Goal: Task Accomplishment & Management: Manage account settings

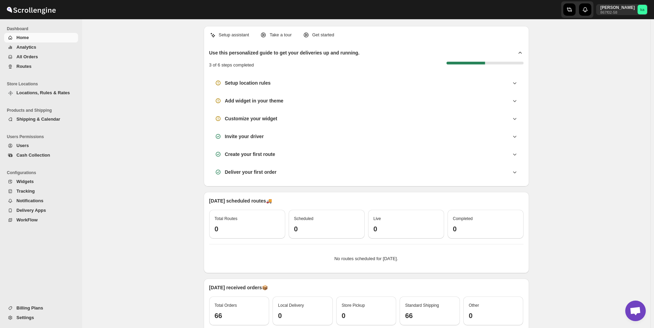
click at [30, 54] on span "All Orders" at bounding box center [27, 56] width 22 height 5
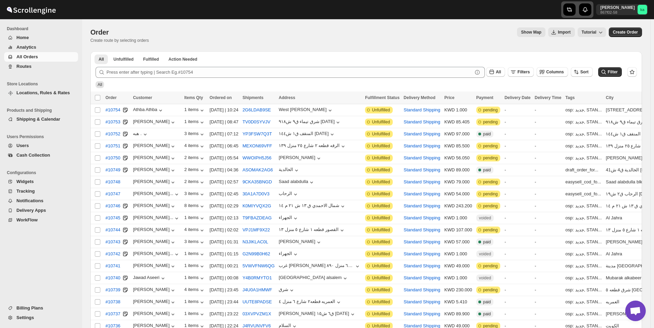
click at [572, 11] on icon "button" at bounding box center [570, 9] width 3 height 4
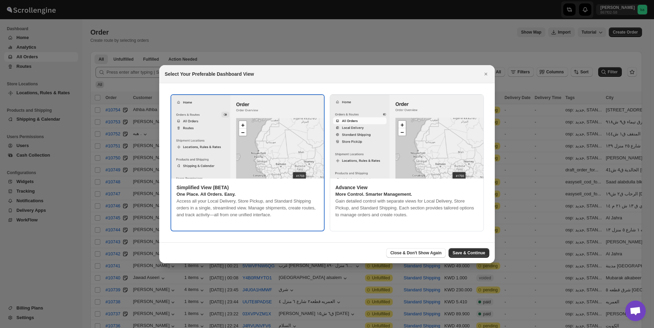
click at [347, 40] on div at bounding box center [327, 164] width 654 height 328
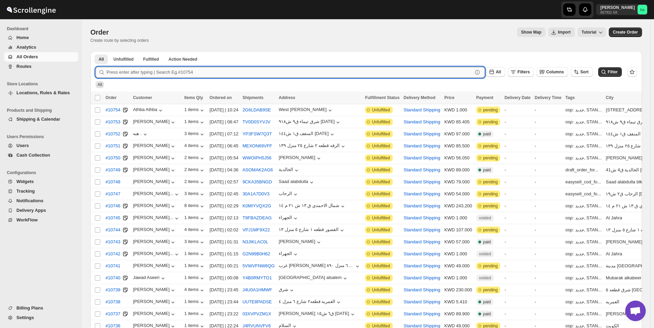
click at [142, 70] on input "text" at bounding box center [290, 72] width 366 height 11
paste input "10576"
type input "10576"
click at [96, 51] on button "Submit" at bounding box center [106, 54] width 20 height 7
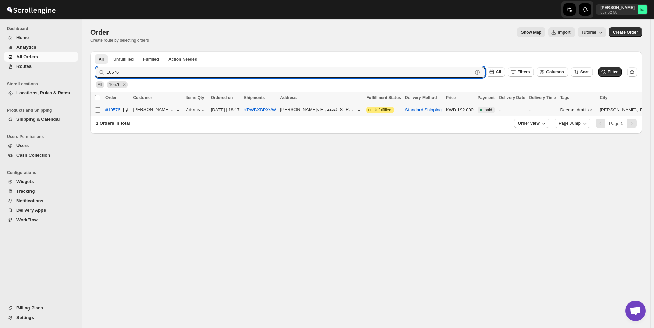
click at [97, 111] on input "Select order" at bounding box center [97, 109] width 5 height 5
checkbox input "true"
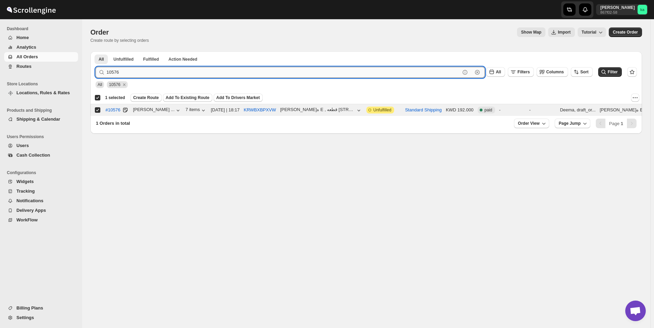
click at [230, 71] on input "10576" at bounding box center [284, 72] width 354 height 11
paste input "443"
type input "10443"
click at [96, 51] on button "Submit" at bounding box center [106, 54] width 20 height 7
click at [98, 109] on input "Select order" at bounding box center [97, 109] width 5 height 5
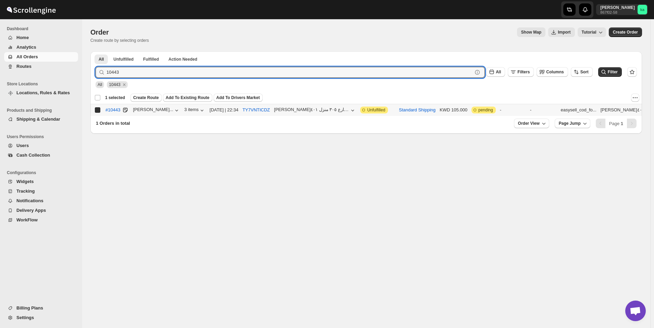
checkbox input "true"
checkbox input "false"
click at [258, 74] on input "10443" at bounding box center [284, 72] width 354 height 11
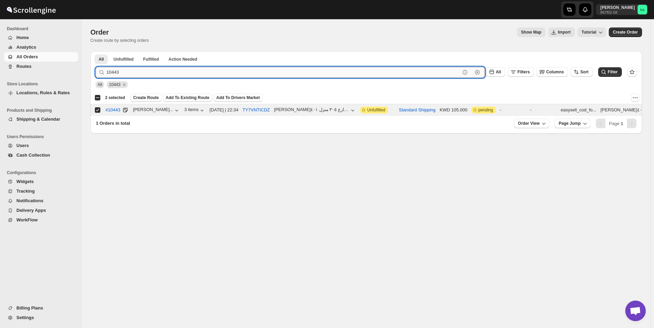
paste input "97"
type input "10497"
click at [96, 51] on button "Submit" at bounding box center [106, 54] width 20 height 7
click at [96, 111] on input "Select order" at bounding box center [97, 109] width 5 height 5
checkbox input "true"
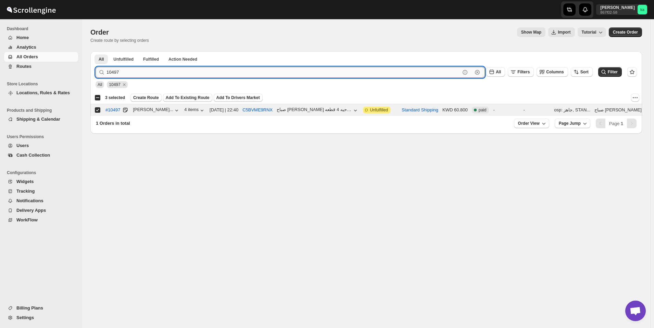
click at [240, 70] on input "10497" at bounding box center [284, 72] width 354 height 11
paste input "638"
type input "10638"
click at [96, 51] on button "Submit" at bounding box center [106, 54] width 20 height 7
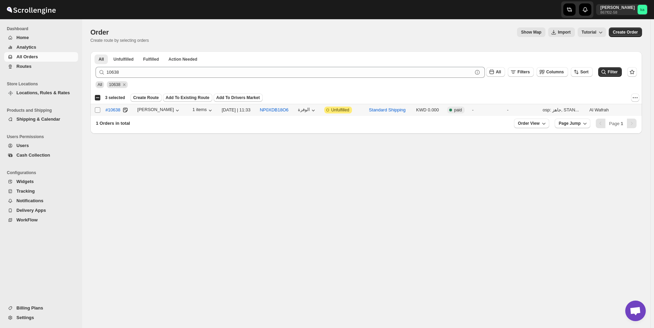
click at [97, 111] on input "Select order" at bounding box center [97, 109] width 5 height 5
checkbox input "true"
click at [147, 96] on span "Create Route" at bounding box center [146, 97] width 26 height 5
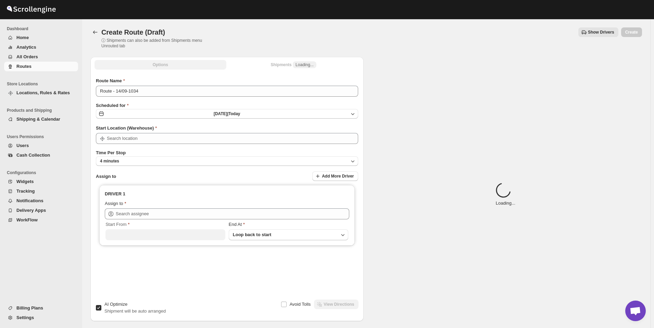
type input "[GEOGRAPHIC_DATA]"
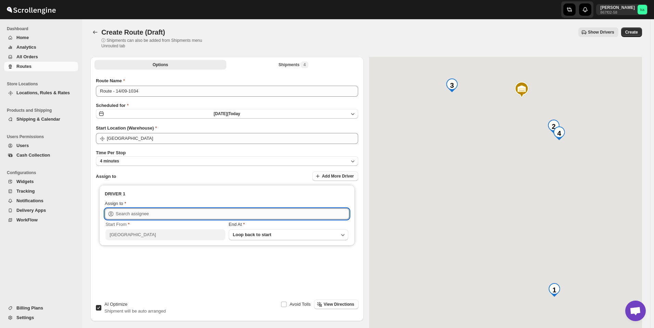
click at [144, 215] on input "text" at bounding box center [233, 213] width 234 height 11
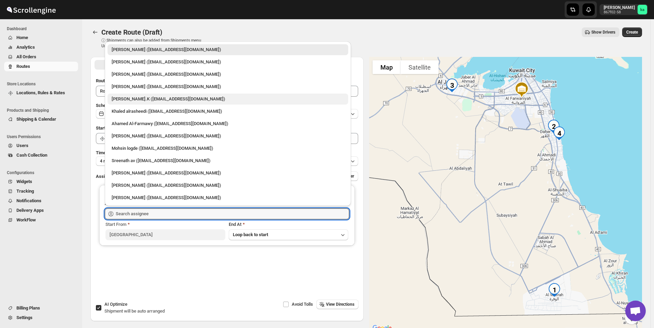
click at [144, 99] on div "[PERSON_NAME].K ([EMAIL_ADDRESS][DOMAIN_NAME])" at bounding box center [228, 99] width 233 height 7
type input "[PERSON_NAME].K ([EMAIL_ADDRESS][DOMAIN_NAME])"
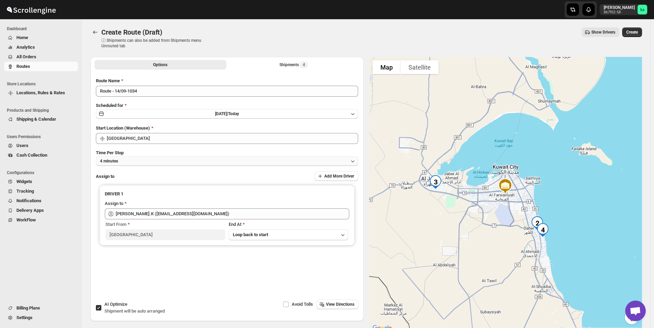
click at [182, 161] on button "4 minutes" at bounding box center [227, 161] width 262 height 10
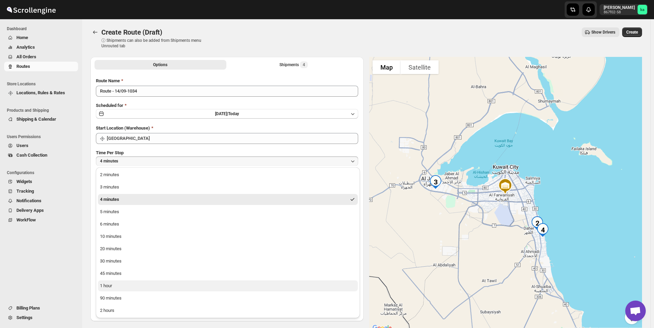
click at [160, 282] on button "1 hour" at bounding box center [228, 285] width 260 height 11
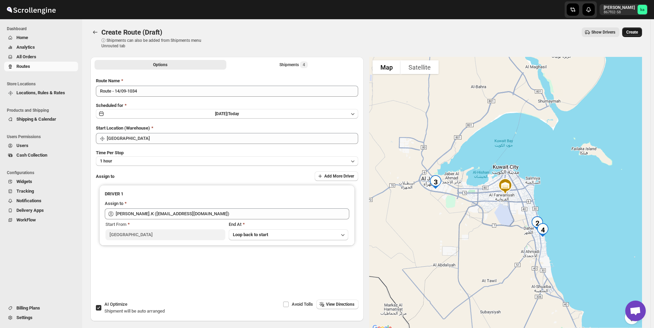
click at [637, 34] on span "Create" at bounding box center [632, 31] width 12 height 5
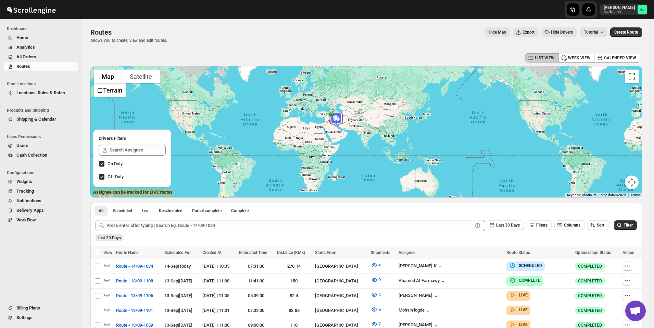
click at [46, 54] on span "All Orders" at bounding box center [46, 56] width 60 height 7
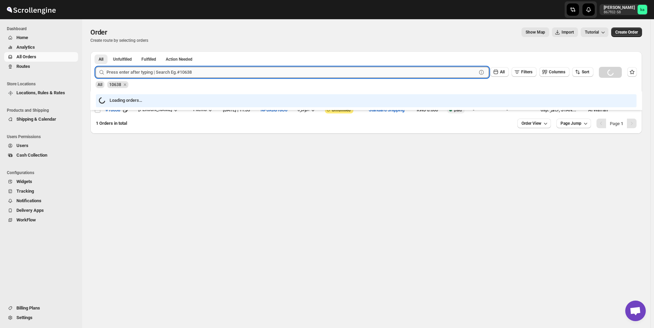
click at [197, 75] on input "text" at bounding box center [292, 72] width 370 height 11
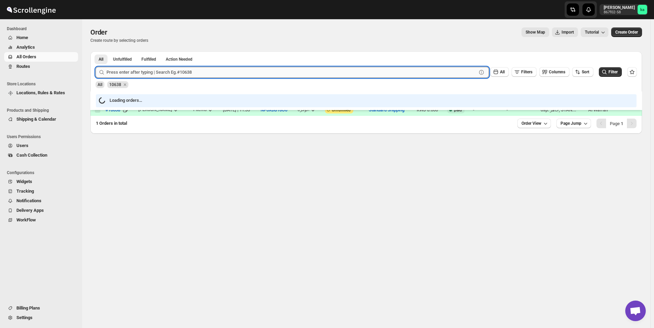
paste input "10609"
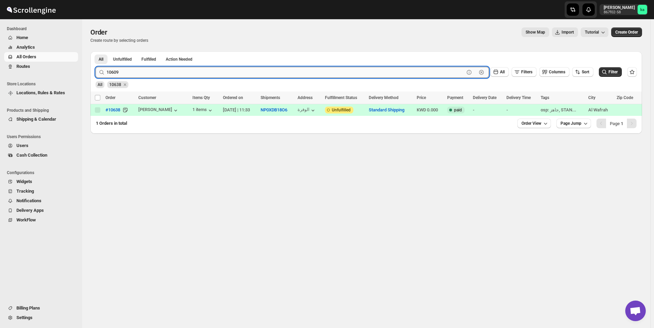
type input "10609"
click at [96, 51] on button "Submit" at bounding box center [106, 54] width 20 height 7
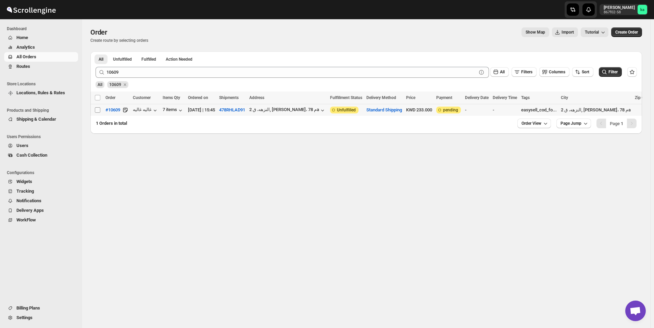
click at [98, 111] on input "Select order" at bounding box center [97, 109] width 5 height 5
checkbox input "true"
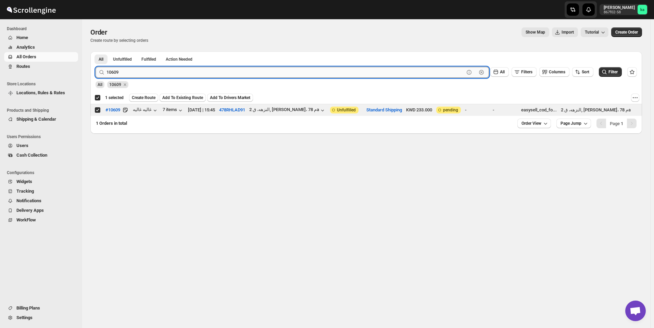
click at [215, 68] on input "10609" at bounding box center [286, 72] width 358 height 11
paste input "512"
type input "10512"
click at [96, 51] on button "Submit" at bounding box center [106, 54] width 20 height 7
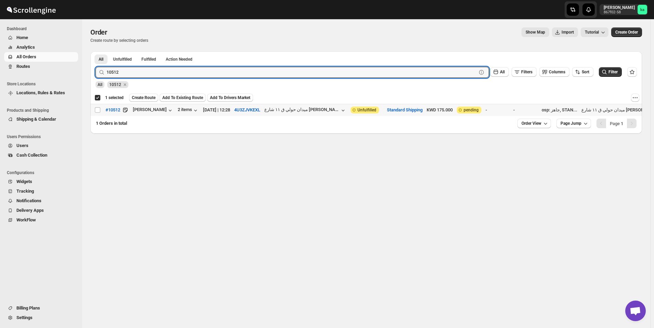
click at [96, 110] on input "Select order" at bounding box center [97, 109] width 5 height 5
checkbox input "true"
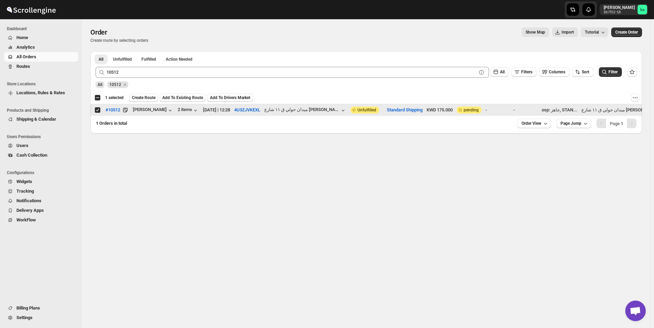
checkbox input "false"
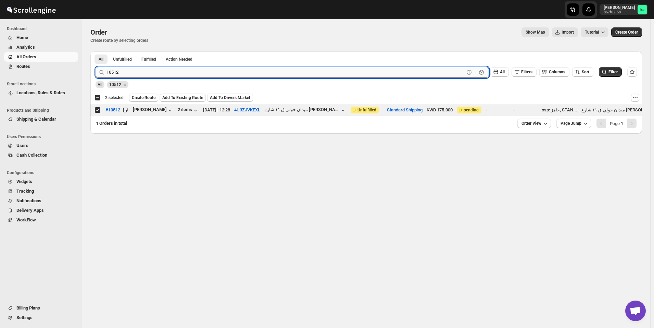
click at [197, 74] on input "10512" at bounding box center [286, 72] width 358 height 11
paste input "45"
type input "10545"
click at [96, 51] on button "Submit" at bounding box center [106, 54] width 20 height 7
click at [98, 110] on input "Select order" at bounding box center [97, 109] width 5 height 5
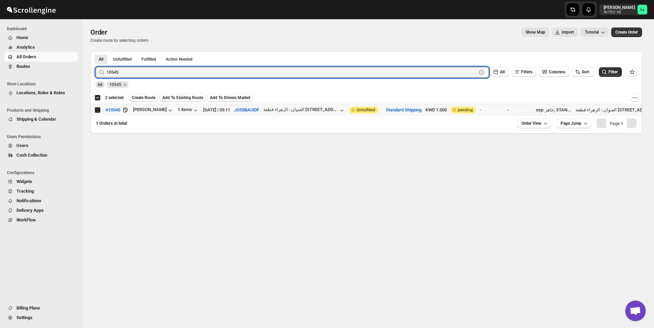
checkbox input "true"
click at [224, 71] on input "10545" at bounding box center [286, 72] width 358 height 11
paste input "73"
type input "10573"
click at [96, 51] on button "Submit" at bounding box center [106, 54] width 20 height 7
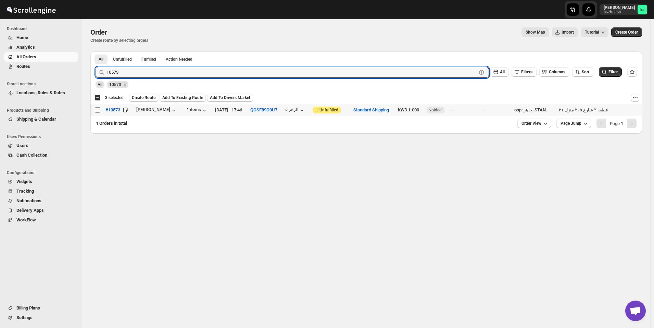
click at [97, 110] on input "Select order" at bounding box center [97, 109] width 5 height 5
checkbox input "true"
click at [204, 70] on input "10573" at bounding box center [286, 72] width 358 height 11
paste input "49"
type input "10549"
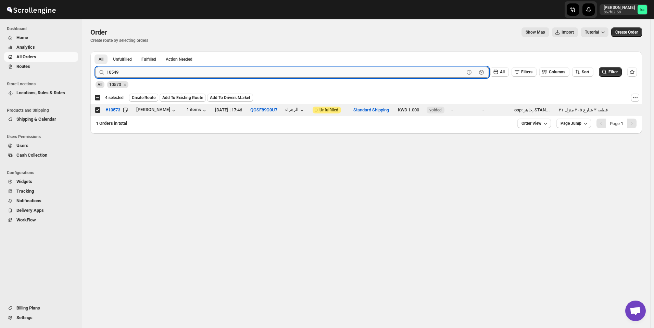
click at [96, 51] on button "Submit" at bounding box center [106, 54] width 20 height 7
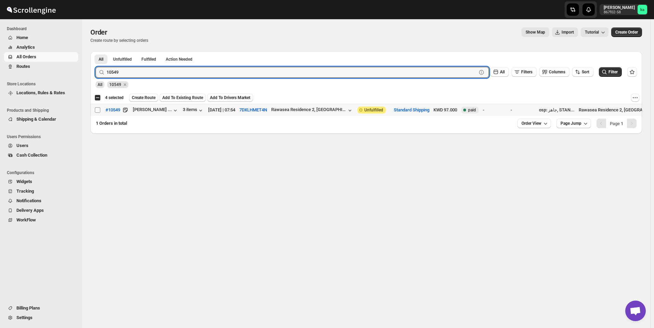
click at [97, 111] on input "Select order" at bounding box center [97, 109] width 5 height 5
checkbox input "true"
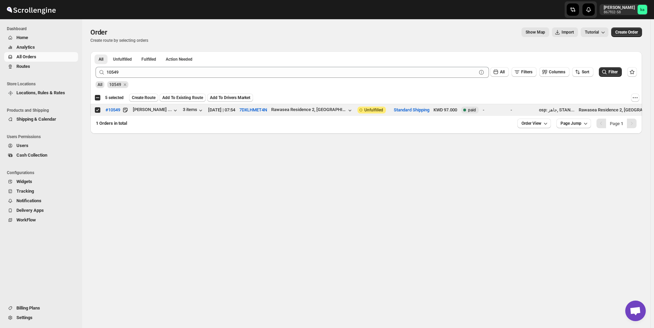
click at [224, 65] on div "10549 Clear All Filters Columns Sort Filter" at bounding box center [363, 69] width 547 height 16
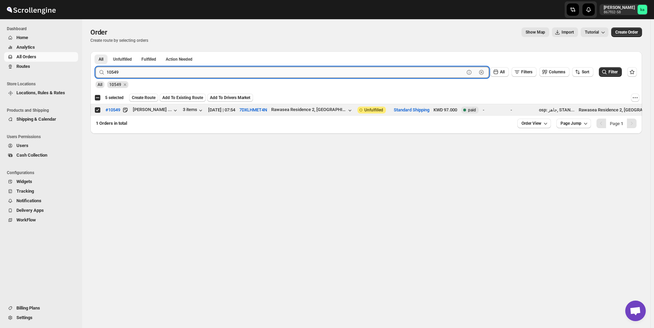
click at [225, 73] on input "10549" at bounding box center [286, 72] width 358 height 11
paste input "75"
type input "10575"
click at [96, 51] on button "Submit" at bounding box center [106, 54] width 20 height 7
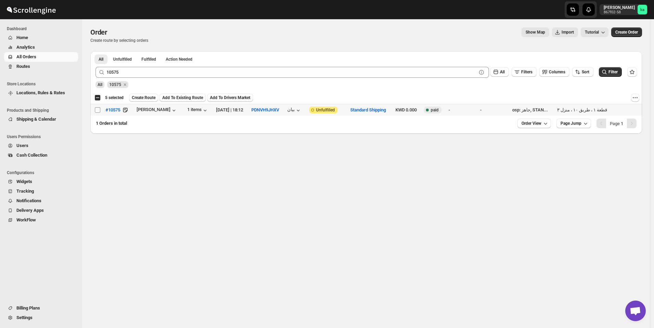
click at [97, 111] on input "Select order" at bounding box center [97, 109] width 5 height 5
checkbox input "true"
click at [239, 78] on div "All 10575" at bounding box center [365, 81] width 544 height 13
drag, startPoint x: 239, startPoint y: 78, endPoint x: 236, endPoint y: 72, distance: 7.5
click at [237, 75] on form "Submit 10575 Clear All Filters Columns Sort Filter All 10575" at bounding box center [367, 74] width 542 height 27
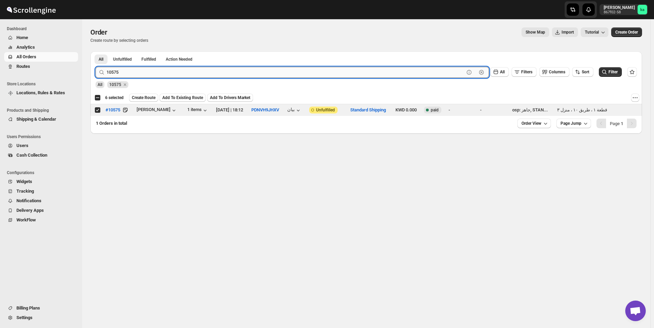
click at [235, 70] on input "10575" at bounding box center [286, 72] width 358 height 11
paste input "1"
type input "10571"
click at [96, 51] on button "Submit" at bounding box center [106, 54] width 20 height 7
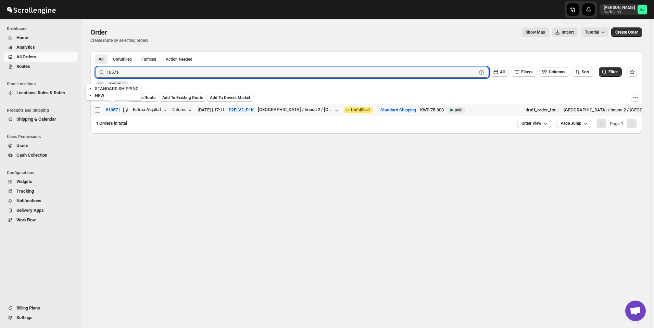
click at [96, 109] on input "Select order" at bounding box center [97, 109] width 5 height 5
checkbox input "true"
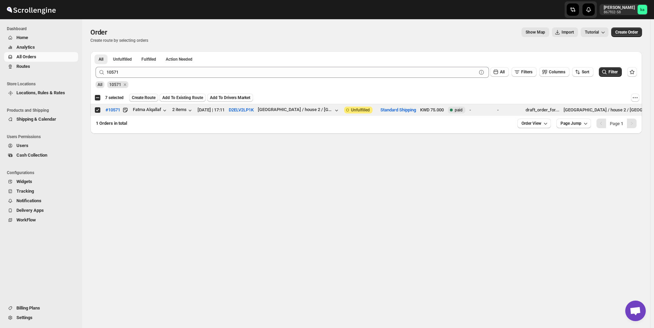
click at [142, 96] on span "Create Route" at bounding box center [144, 97] width 24 height 5
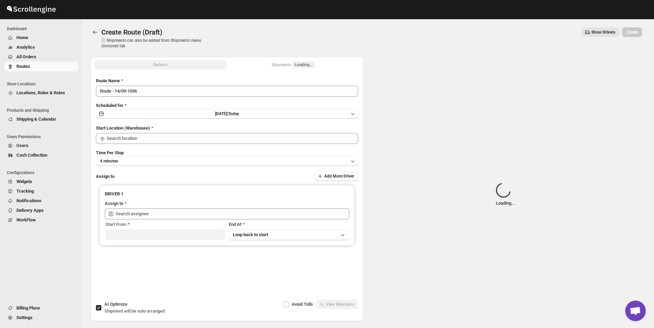
type input "[GEOGRAPHIC_DATA]"
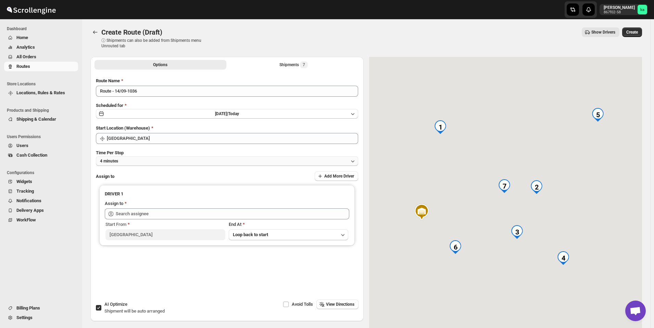
click at [170, 158] on button "4 minutes" at bounding box center [227, 161] width 262 height 10
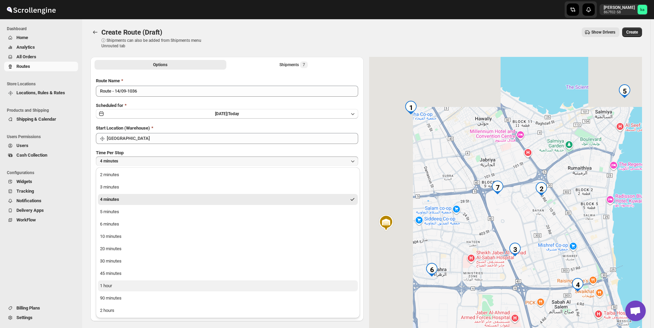
click at [131, 284] on button "1 hour" at bounding box center [228, 285] width 260 height 11
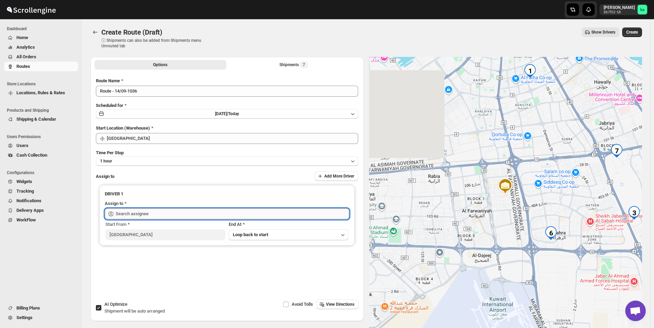
click at [148, 212] on input "text" at bounding box center [233, 213] width 234 height 11
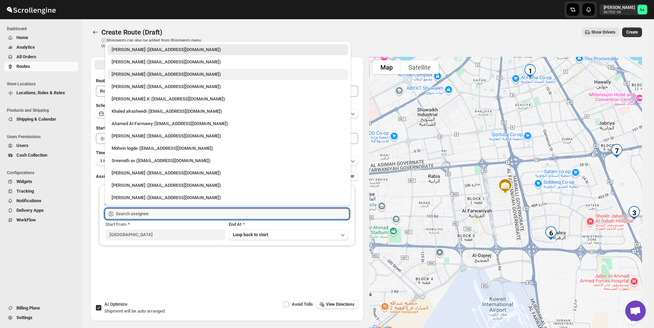
click at [133, 76] on div "[PERSON_NAME] ([EMAIL_ADDRESS][DOMAIN_NAME])" at bounding box center [228, 74] width 233 height 7
type input "[PERSON_NAME] ([EMAIL_ADDRESS][DOMAIN_NAME])"
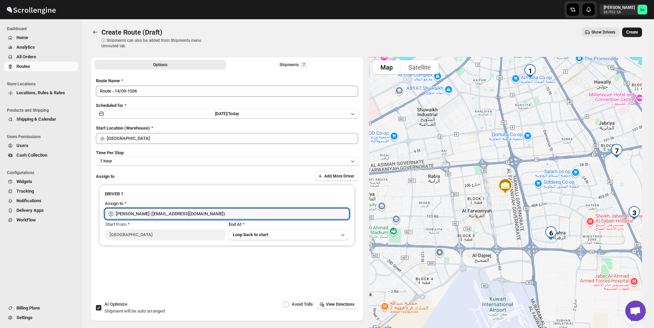
click at [637, 35] on button "Create" at bounding box center [632, 32] width 20 height 10
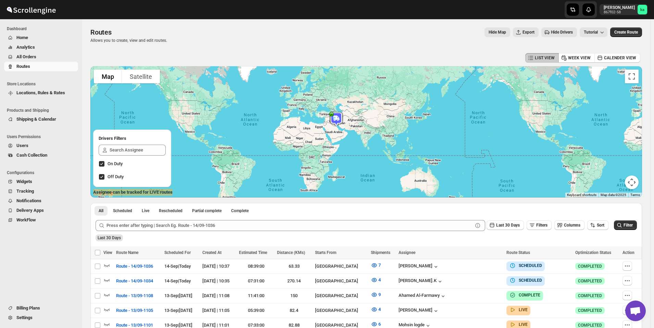
click at [60, 59] on span "All Orders" at bounding box center [46, 56] width 60 height 7
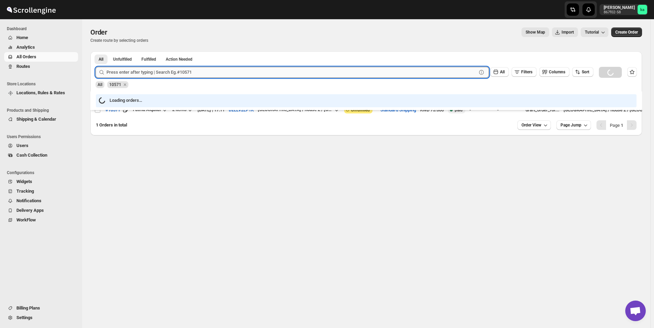
click at [240, 76] on input "text" at bounding box center [292, 72] width 370 height 11
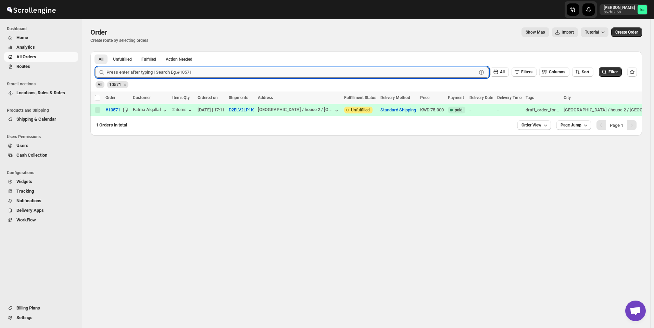
paste input "10521"
type input "10521"
click at [96, 51] on button "Submit" at bounding box center [106, 54] width 20 height 7
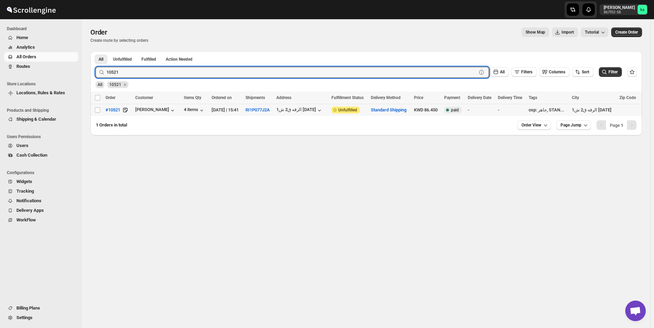
click at [93, 112] on td "Select order" at bounding box center [96, 110] width 13 height 12
checkbox input "true"
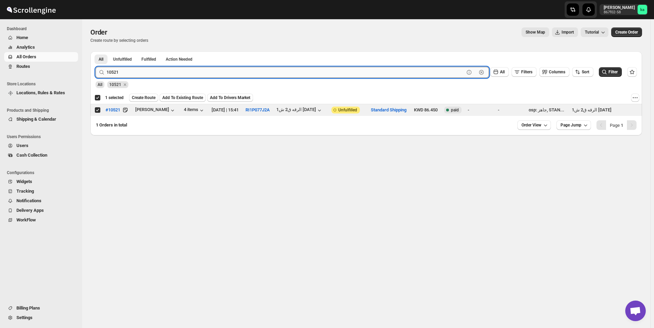
click at [174, 73] on input "10521" at bounding box center [286, 72] width 358 height 11
paste input "456"
type input "10456"
click at [96, 51] on button "Submit" at bounding box center [106, 54] width 20 height 7
click at [97, 110] on input "Select order" at bounding box center [97, 109] width 5 height 5
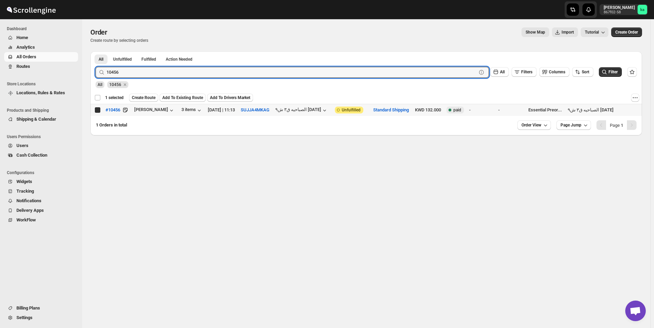
checkbox input "true"
checkbox input "false"
click at [196, 73] on input "10456" at bounding box center [286, 72] width 358 height 11
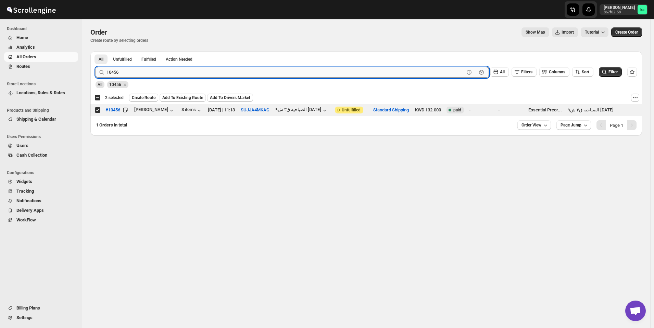
paste input "532"
type input "10532"
click at [96, 51] on button "Submit" at bounding box center [106, 54] width 20 height 7
click at [97, 109] on input "Select order" at bounding box center [97, 109] width 5 height 5
checkbox input "true"
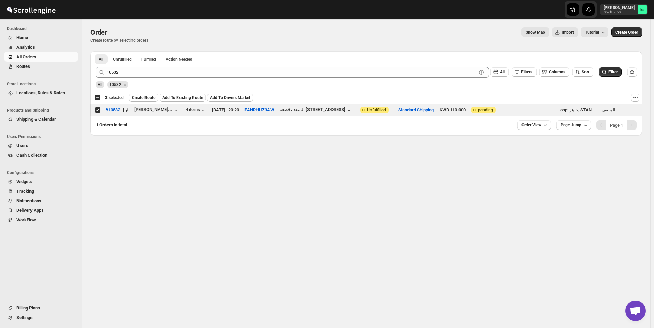
click at [269, 78] on div "All 10532" at bounding box center [365, 81] width 544 height 13
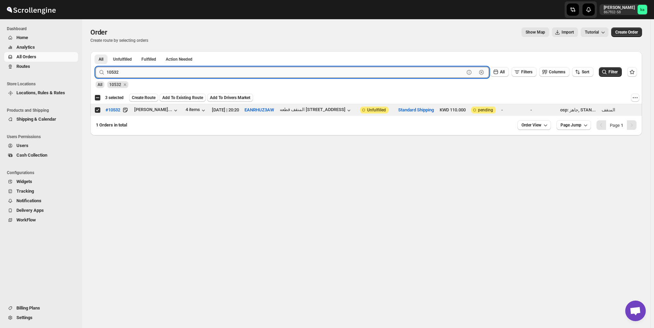
click at [268, 71] on input "10532" at bounding box center [286, 72] width 358 height 11
paste input "651"
type input "10651"
click at [96, 51] on button "Submit" at bounding box center [106, 54] width 20 height 7
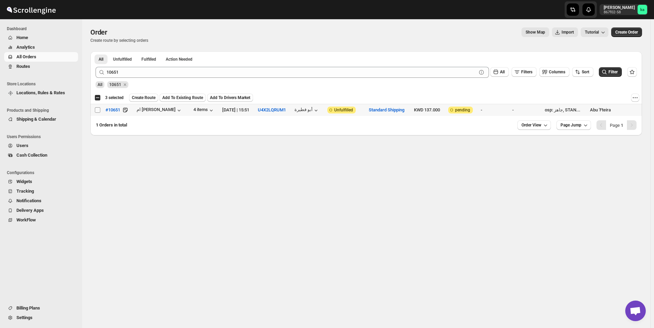
click at [96, 112] on input "Select order" at bounding box center [97, 109] width 5 height 5
checkbox input "true"
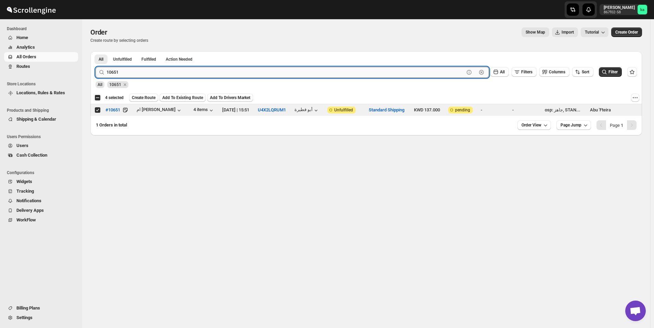
click at [167, 68] on input "10651" at bounding box center [286, 72] width 358 height 11
paste input "479"
type input "10479"
click at [96, 51] on button "Submit" at bounding box center [106, 54] width 20 height 7
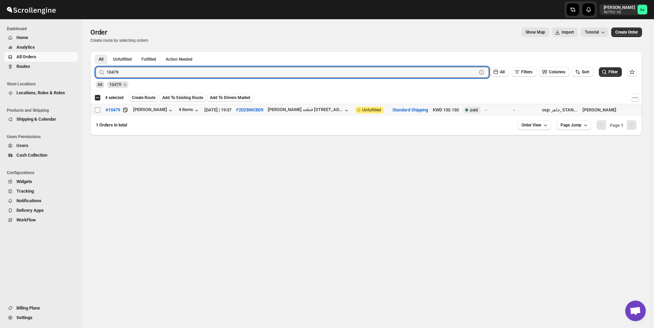
click at [99, 110] on input "Select order" at bounding box center [97, 109] width 5 height 5
checkbox input "true"
click at [230, 74] on input "10479" at bounding box center [286, 72] width 358 height 11
paste input "03"
type input "10403"
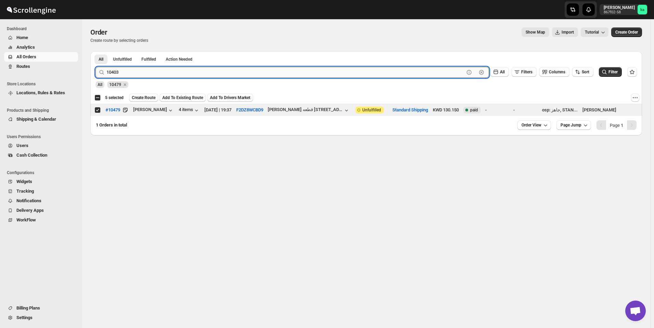
click at [96, 51] on button "Submit" at bounding box center [106, 54] width 20 height 7
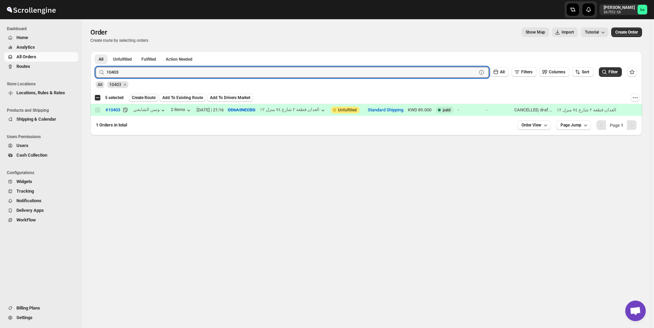
click at [136, 100] on span "Create Route" at bounding box center [144, 97] width 24 height 5
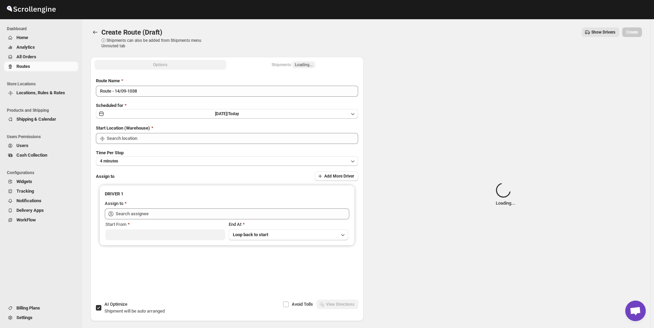
type input "[GEOGRAPHIC_DATA]"
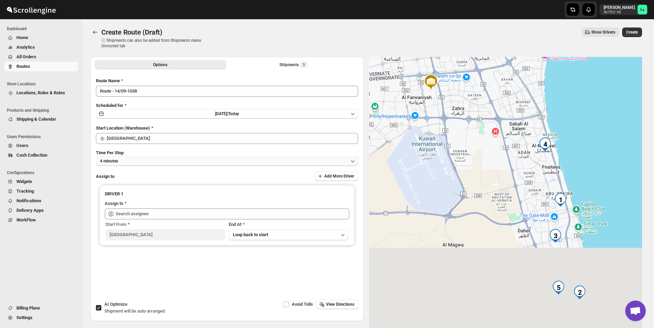
click at [183, 157] on button "4 minutes" at bounding box center [227, 161] width 262 height 10
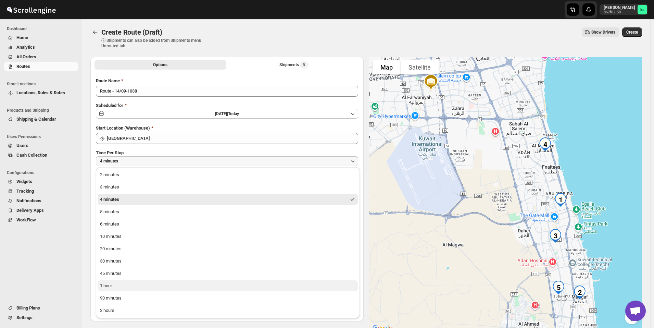
click at [128, 283] on button "1 hour" at bounding box center [228, 285] width 260 height 11
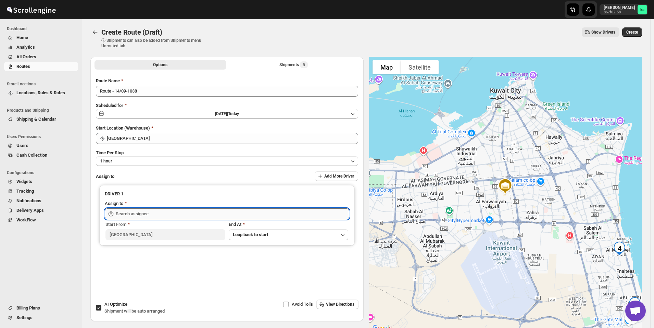
click at [140, 213] on input "text" at bounding box center [233, 213] width 234 height 11
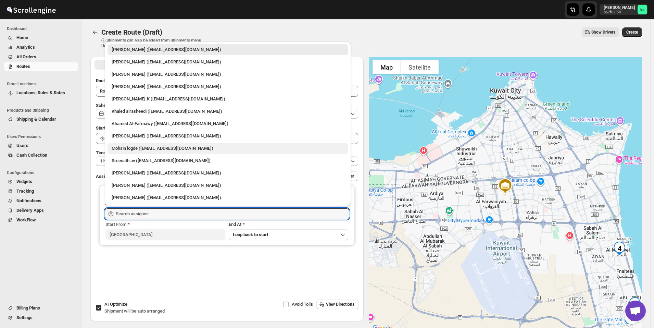
click at [138, 150] on div "Mohsin logde ([EMAIL_ADDRESS][DOMAIN_NAME])" at bounding box center [228, 148] width 233 height 7
type input "Mohsin logde ([EMAIL_ADDRESS][DOMAIN_NAME])"
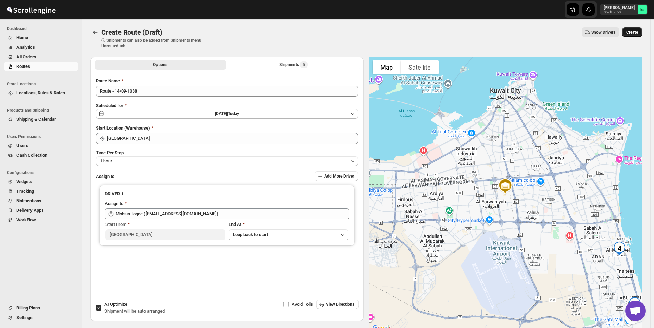
click at [637, 34] on span "Create" at bounding box center [632, 31] width 12 height 5
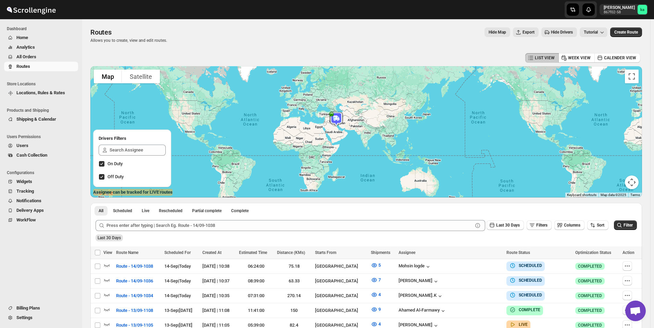
click at [42, 55] on span "All Orders" at bounding box center [46, 56] width 60 height 7
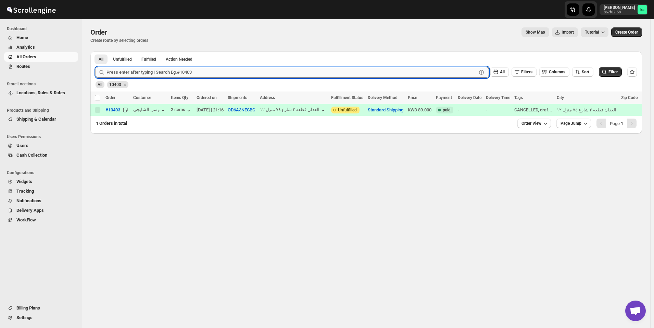
click at [168, 72] on input "text" at bounding box center [292, 72] width 370 height 11
paste input "10581"
type input "10581"
click at [96, 51] on button "Submit" at bounding box center [106, 54] width 20 height 7
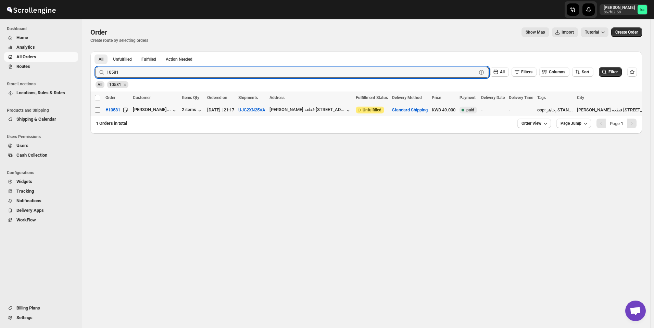
click at [96, 112] on input "Select order" at bounding box center [97, 109] width 5 height 5
checkbox input "true"
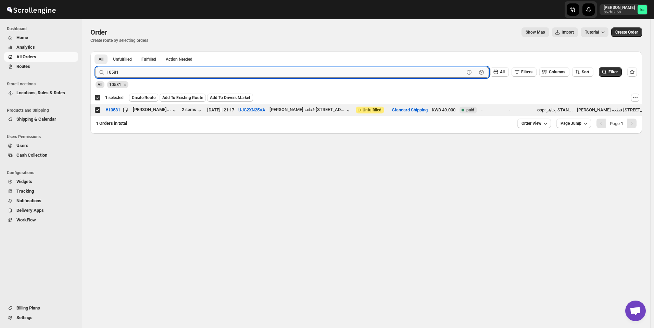
click at [150, 71] on input "10581" at bounding box center [286, 72] width 358 height 11
paste input "10476"
click at [150, 71] on input "1058110476" at bounding box center [286, 72] width 358 height 11
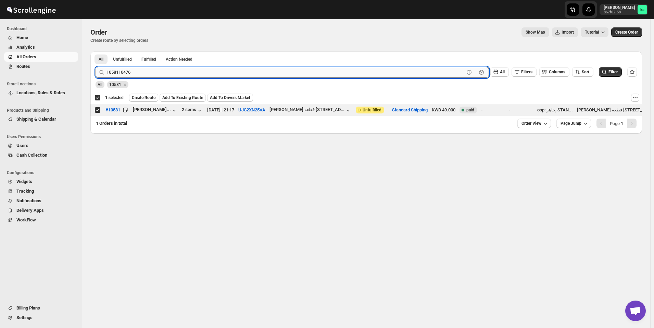
paste input "text"
type input "10476"
click at [96, 51] on button "Submit" at bounding box center [106, 54] width 20 height 7
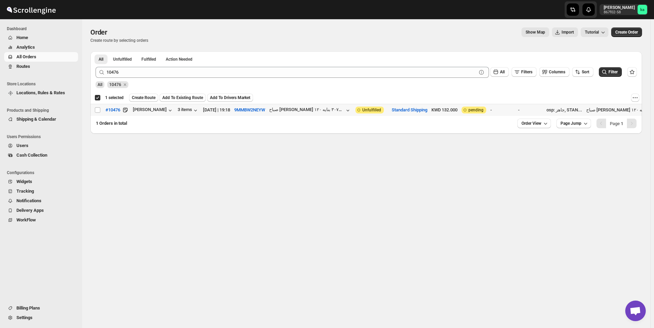
click at [97, 110] on input "Select order" at bounding box center [97, 109] width 5 height 5
checkbox input "true"
checkbox input "false"
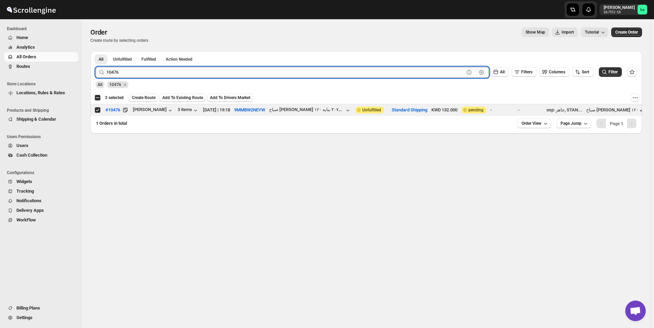
click at [180, 74] on input "10476" at bounding box center [286, 72] width 358 height 11
paste input "592"
type input "10592"
click at [96, 51] on button "Submit" at bounding box center [106, 54] width 20 height 7
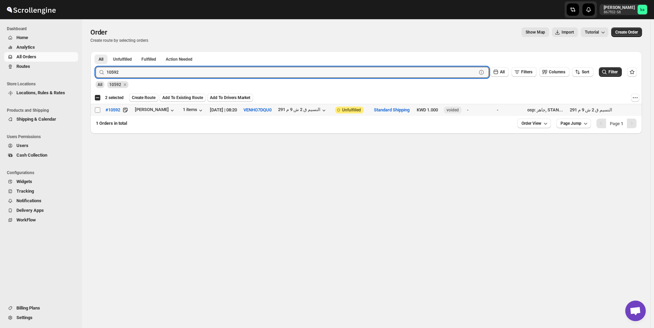
click at [98, 111] on input "Select order" at bounding box center [97, 109] width 5 height 5
checkbox input "true"
click at [191, 75] on input "10592" at bounding box center [286, 72] width 358 height 11
paste input "74"
type input "10574"
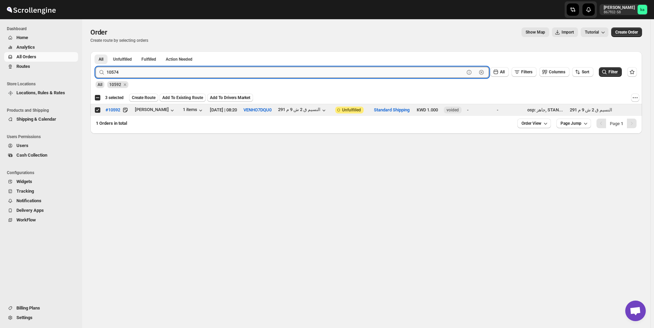
click at [96, 51] on button "Submit" at bounding box center [106, 54] width 20 height 7
click at [96, 110] on input "Select order" at bounding box center [97, 109] width 5 height 5
checkbox input "true"
click at [177, 76] on input "10574" at bounding box center [286, 72] width 358 height 11
paste input "491"
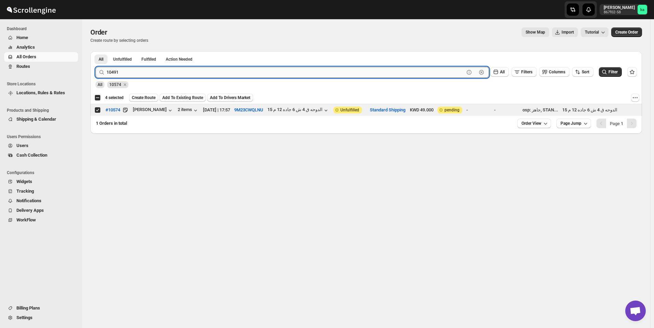
type input "10491"
click at [96, 51] on button "Submit" at bounding box center [106, 54] width 20 height 7
click at [98, 110] on input "Select order" at bounding box center [97, 109] width 5 height 5
checkbox input "true"
click at [162, 73] on input "10491" at bounding box center [286, 72] width 358 height 11
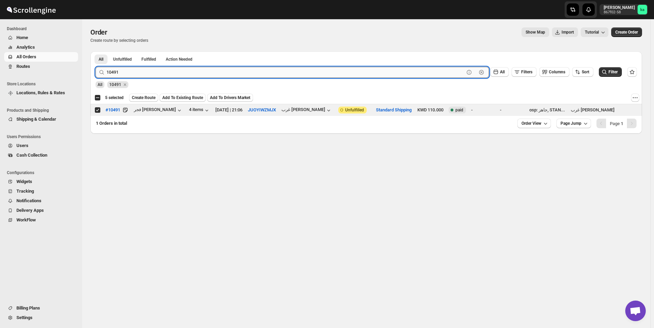
paste input "568"
type input "10568"
click at [96, 51] on button "Submit" at bounding box center [106, 54] width 20 height 7
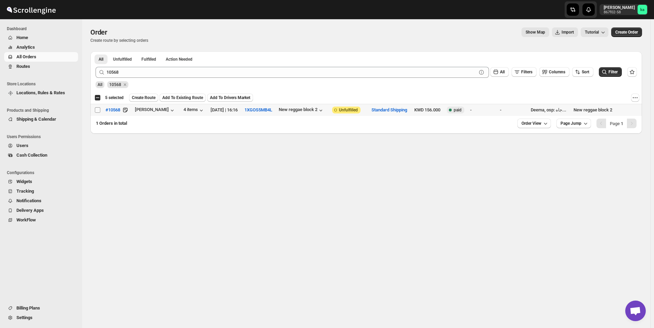
click at [97, 111] on input "Select order" at bounding box center [97, 109] width 5 height 5
checkbox input "true"
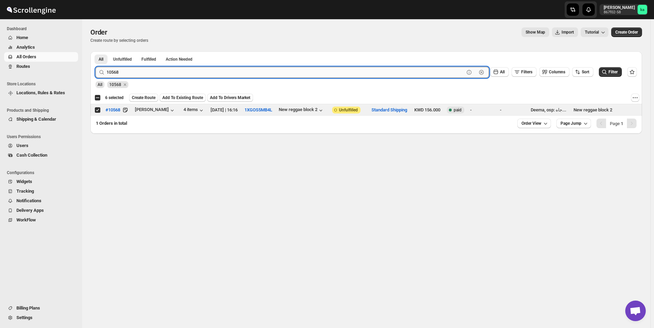
click at [202, 72] on input "10568" at bounding box center [286, 72] width 358 height 11
paste input "52"
type input "10552"
click at [96, 51] on button "Submit" at bounding box center [106, 54] width 20 height 7
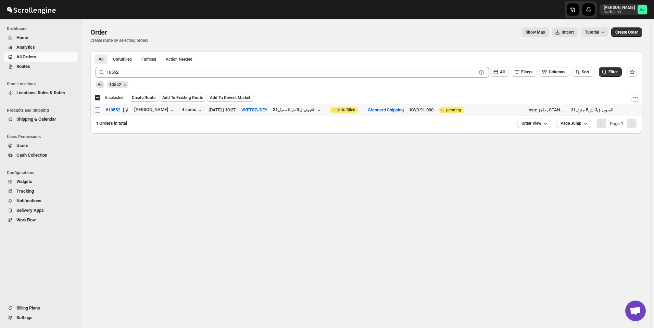
click at [97, 109] on input "Select order" at bounding box center [97, 109] width 5 height 5
checkbox input "true"
click at [143, 97] on span "Create Route" at bounding box center [144, 97] width 24 height 5
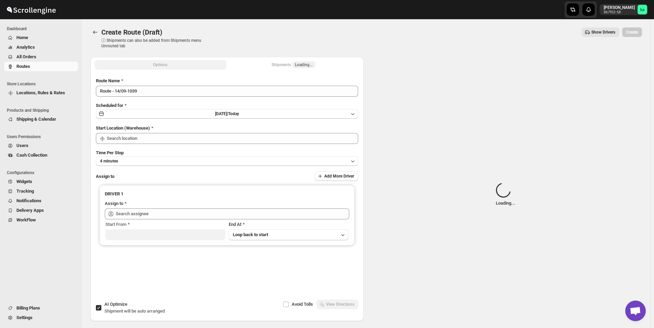
type input "[GEOGRAPHIC_DATA]"
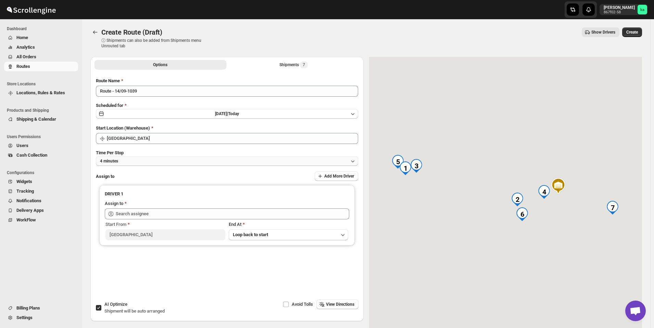
click at [128, 161] on button "4 minutes" at bounding box center [227, 161] width 262 height 10
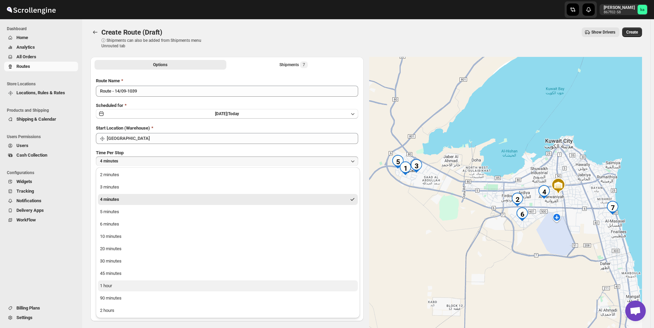
click at [131, 283] on button "1 hour" at bounding box center [228, 285] width 260 height 11
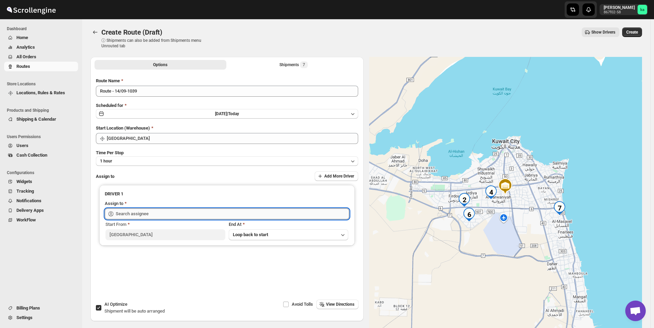
click at [153, 214] on input "text" at bounding box center [233, 213] width 234 height 11
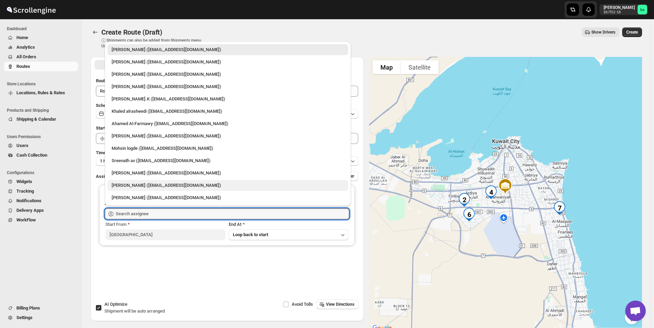
click at [130, 185] on div "[PERSON_NAME] ([EMAIL_ADDRESS][DOMAIN_NAME])" at bounding box center [228, 185] width 233 height 7
type input "[PERSON_NAME] ([EMAIL_ADDRESS][DOMAIN_NAME])"
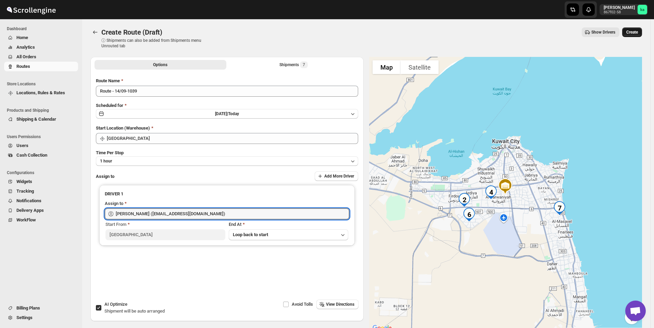
click at [638, 30] on span "Create" at bounding box center [632, 31] width 12 height 5
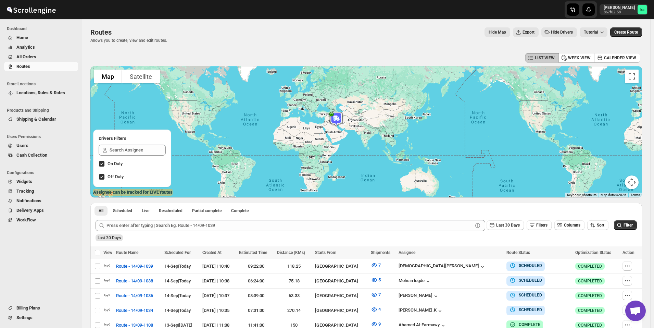
click at [57, 56] on span "All Orders" at bounding box center [46, 56] width 60 height 7
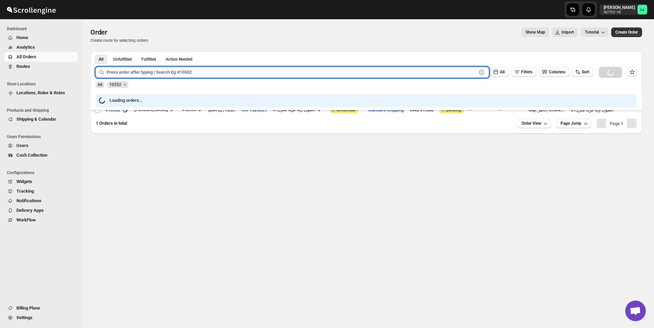
click at [170, 72] on input "text" at bounding box center [292, 72] width 370 height 11
paste input "10724"
type input "10724"
click at [96, 51] on button "Submit" at bounding box center [106, 54] width 20 height 7
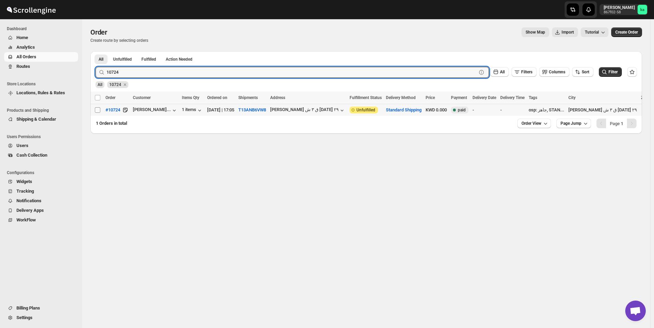
click at [96, 111] on input "Select order" at bounding box center [97, 109] width 5 height 5
checkbox input "true"
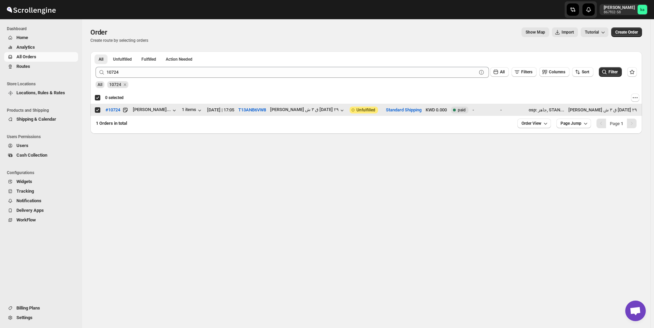
checkbox input "true"
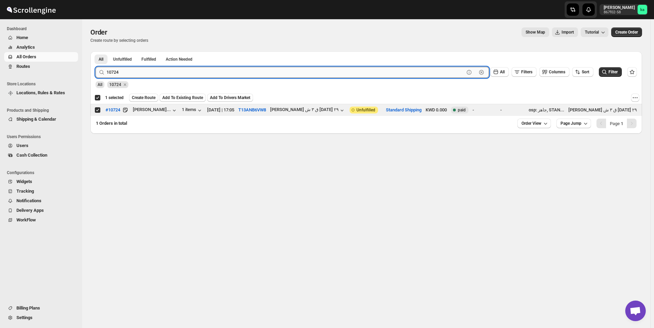
click at [171, 74] on input "10724" at bounding box center [286, 72] width 358 height 11
paste input "468"
type input "10468"
click at [96, 51] on button "Submit" at bounding box center [106, 54] width 20 height 7
click at [98, 110] on input "Select order" at bounding box center [97, 109] width 5 height 5
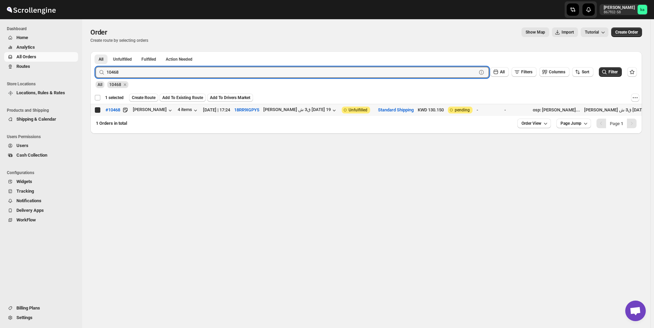
checkbox input "true"
checkbox input "false"
click at [159, 70] on input "10468" at bounding box center [286, 72] width 358 height 11
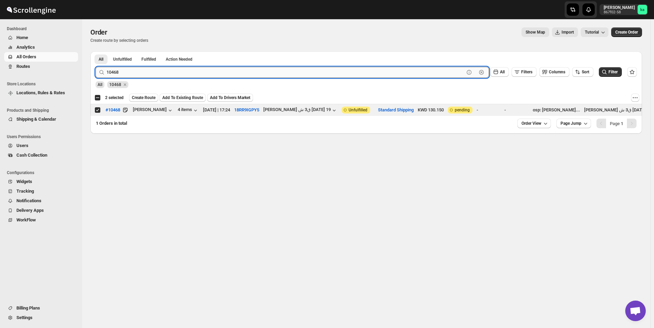
paste input "90"
type input "10490"
click at [96, 51] on button "Submit" at bounding box center [106, 54] width 20 height 7
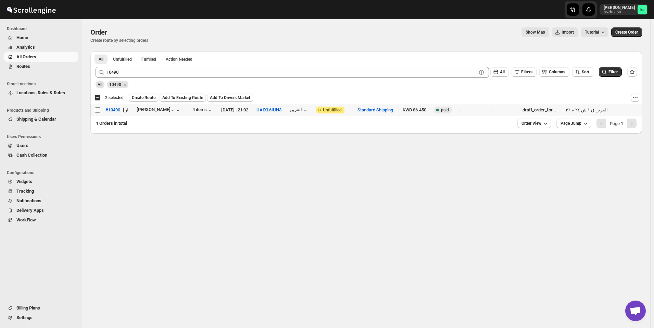
click at [97, 111] on input "Select order" at bounding box center [97, 109] width 5 height 5
checkbox input "true"
click at [178, 81] on div "All 10490" at bounding box center [365, 81] width 544 height 13
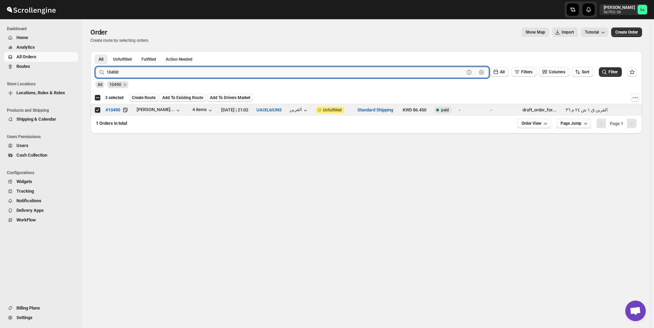
click at [177, 70] on input "10490" at bounding box center [286, 72] width 358 height 11
paste input "523"
type input "10523"
click at [96, 51] on button "Submit" at bounding box center [106, 54] width 20 height 7
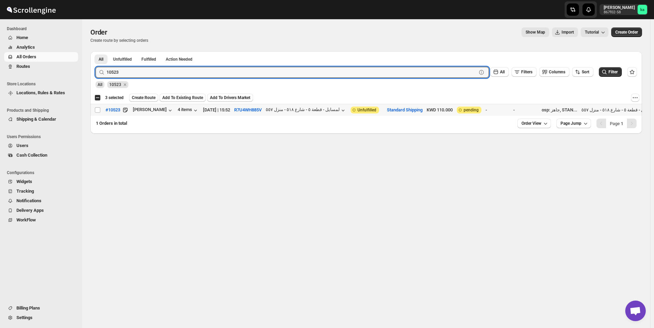
click at [96, 110] on input "Select order" at bounding box center [97, 109] width 5 height 5
checkbox input "true"
click at [165, 70] on input "10523" at bounding box center [286, 72] width 358 height 11
paste input "64"
type input "10564"
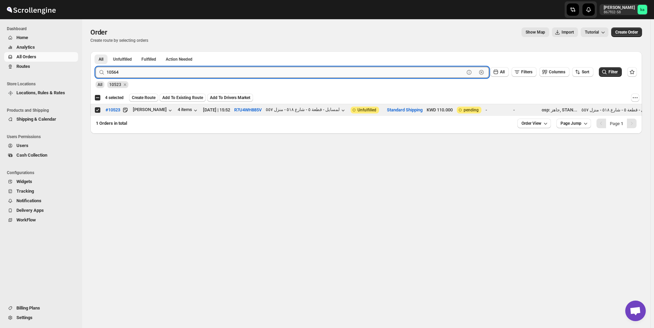
click at [96, 51] on button "Submit" at bounding box center [106, 54] width 20 height 7
click at [97, 110] on input "Select order" at bounding box center [97, 109] width 5 height 5
checkbox input "true"
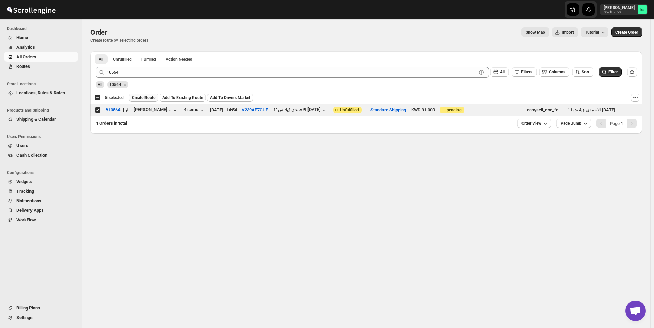
click at [138, 99] on span "Create Route" at bounding box center [144, 97] width 24 height 5
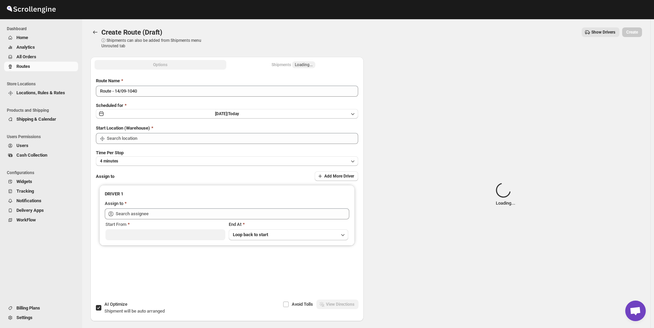
type input "[GEOGRAPHIC_DATA]"
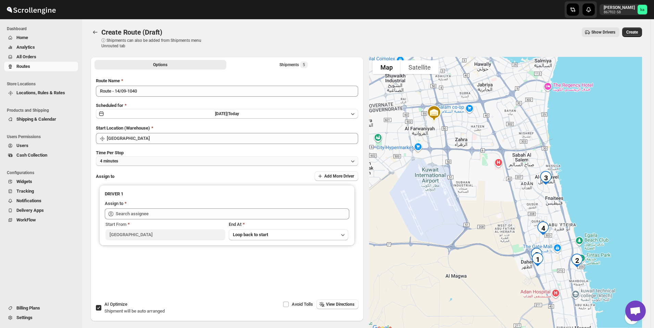
click at [148, 164] on button "4 minutes" at bounding box center [227, 161] width 262 height 10
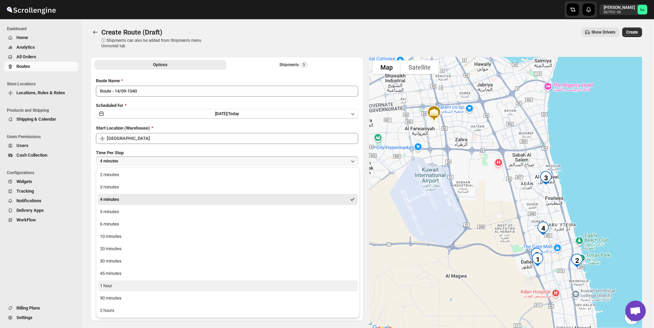
click at [127, 282] on button "1 hour" at bounding box center [228, 285] width 260 height 11
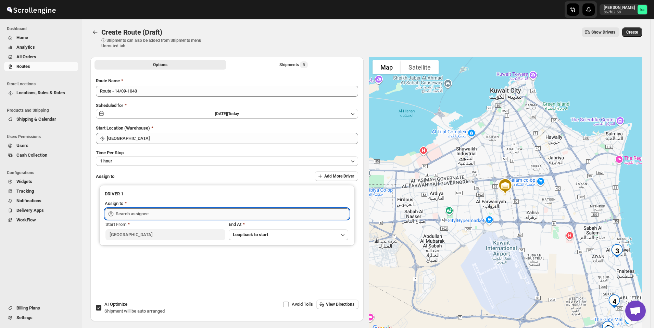
click at [135, 214] on input "text" at bounding box center [233, 213] width 234 height 11
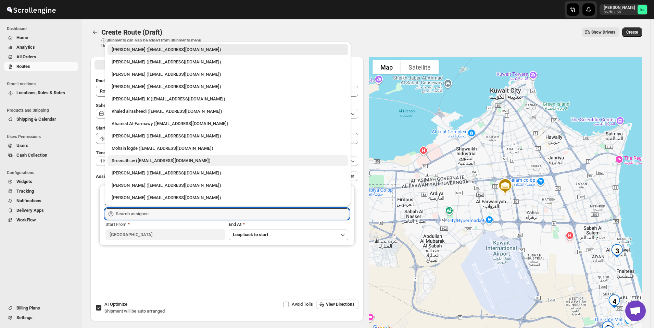
click at [126, 162] on div "Sreenath av ([EMAIL_ADDRESS][DOMAIN_NAME])" at bounding box center [228, 160] width 233 height 7
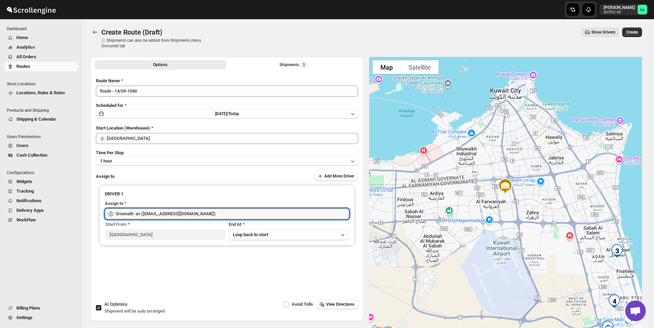
type input "Sreenath av ([EMAIL_ADDRESS][DOMAIN_NAME])"
click at [638, 32] on span "Create" at bounding box center [632, 31] width 12 height 5
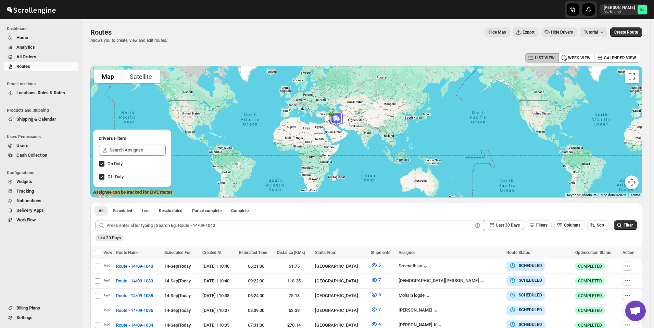
click at [29, 56] on span "All Orders" at bounding box center [26, 56] width 20 height 5
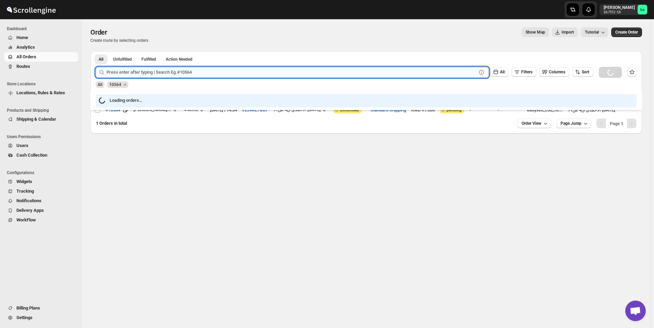
click at [189, 74] on input "text" at bounding box center [292, 72] width 370 height 11
paste input "10494"
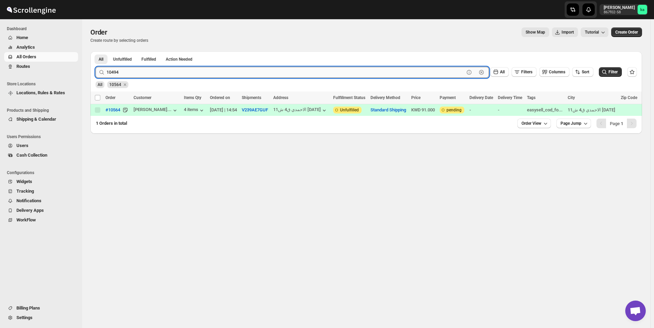
type input "10494"
click at [96, 51] on button "Submit" at bounding box center [106, 54] width 20 height 7
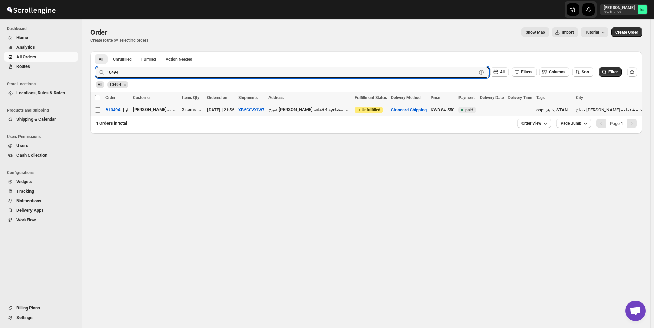
click at [97, 110] on input "Select order" at bounding box center [97, 109] width 5 height 5
checkbox input "true"
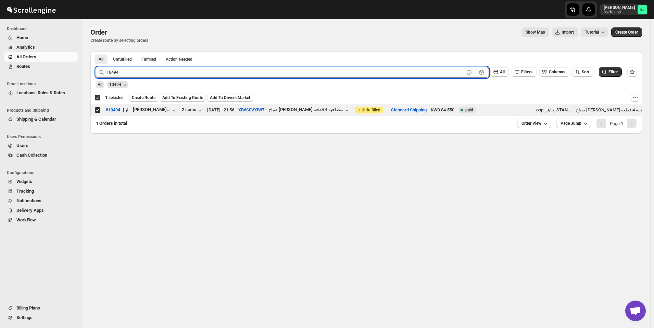
click at [201, 70] on input "10494" at bounding box center [286, 72] width 358 height 11
paste input "550"
type input "10550"
click at [96, 51] on button "Submit" at bounding box center [106, 54] width 20 height 7
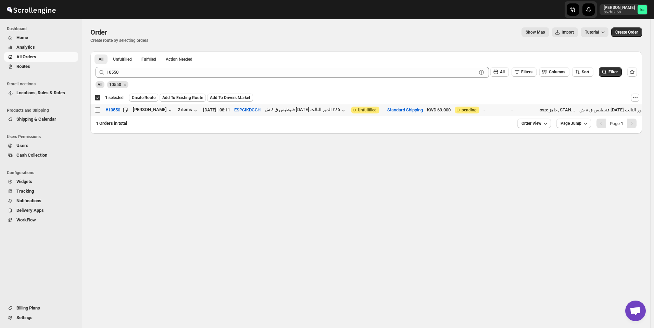
click at [99, 109] on input "Select order" at bounding box center [97, 109] width 5 height 5
checkbox input "true"
checkbox input "false"
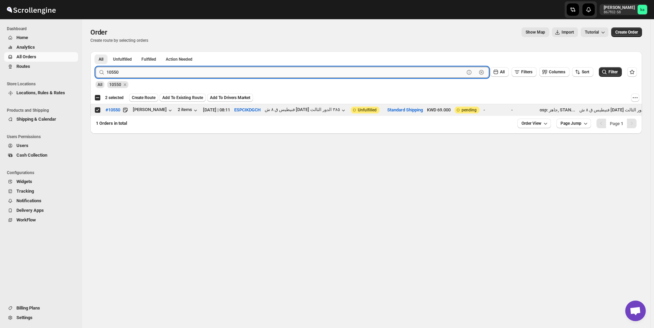
click at [196, 75] on input "10550" at bounding box center [286, 72] width 358 height 11
paste input "601"
type input "10601"
click at [96, 51] on button "Submit" at bounding box center [106, 54] width 20 height 7
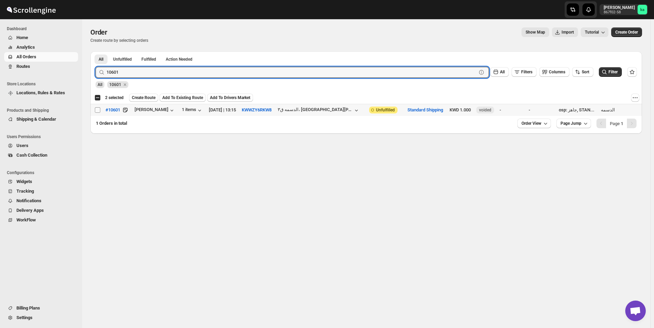
click at [97, 111] on input "Select order" at bounding box center [97, 109] width 5 height 5
checkbox input "true"
click at [216, 73] on input "10601" at bounding box center [286, 72] width 358 height 11
paste input "596"
type input "10596"
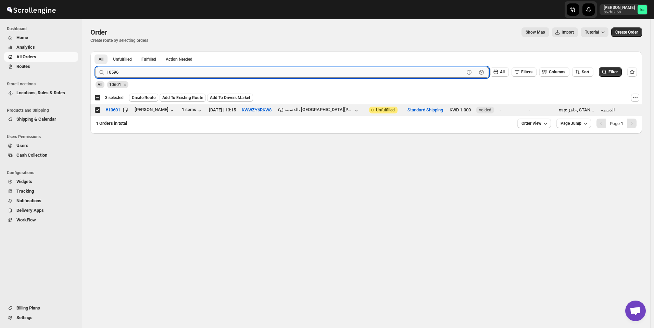
click at [96, 51] on button "Submit" at bounding box center [106, 54] width 20 height 7
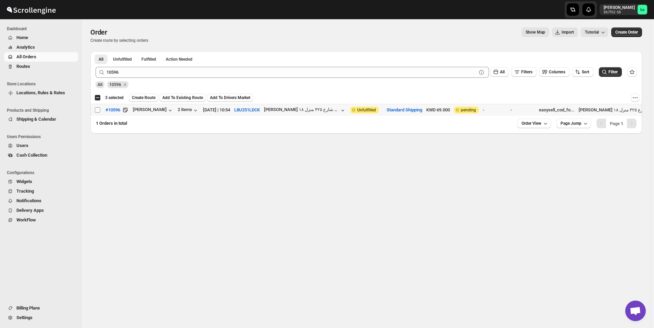
click at [98, 111] on input "Select order" at bounding box center [97, 109] width 5 height 5
checkbox input "true"
click at [189, 79] on div "All 10596" at bounding box center [365, 81] width 544 height 13
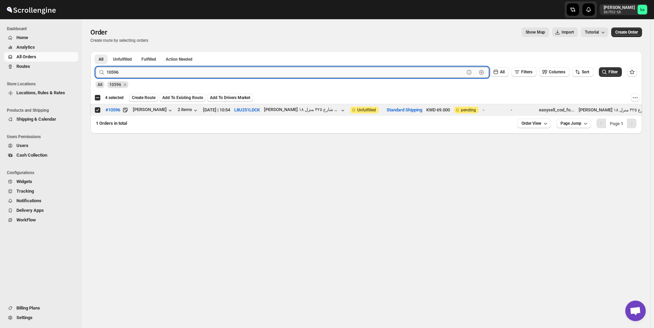
click at [187, 73] on input "10596" at bounding box center [286, 72] width 358 height 11
paste input "369"
type input "10369"
click at [96, 51] on button "Submit" at bounding box center [106, 54] width 20 height 7
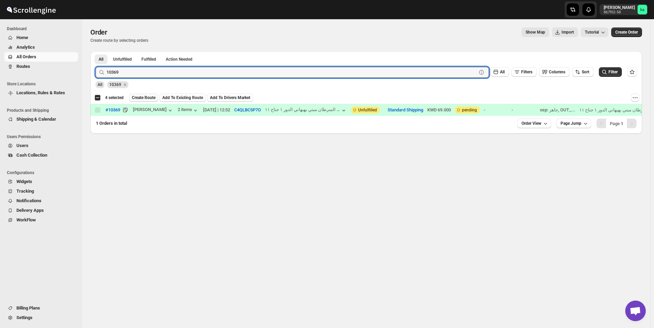
click at [140, 96] on span "Create Route" at bounding box center [144, 97] width 24 height 5
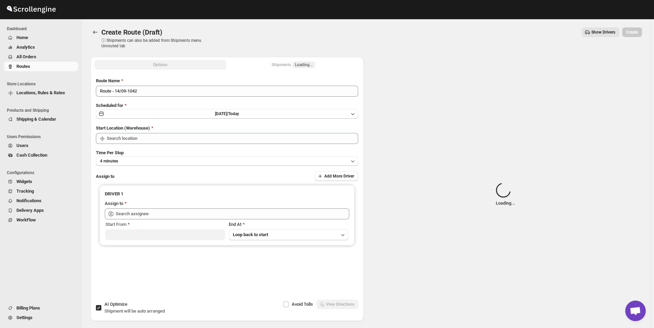
type input "[GEOGRAPHIC_DATA]"
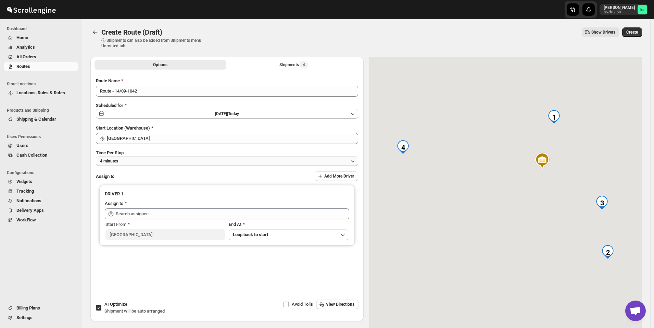
click at [138, 158] on button "4 minutes" at bounding box center [227, 161] width 262 height 10
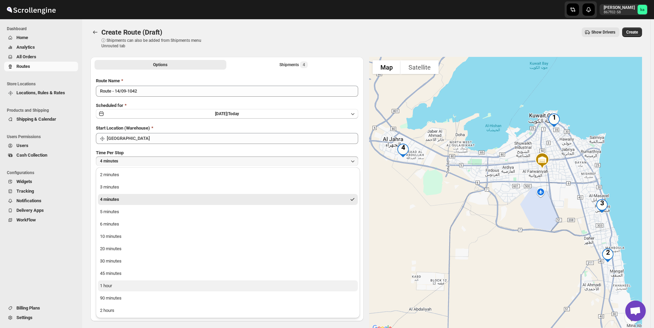
click at [133, 283] on button "1 hour" at bounding box center [228, 285] width 260 height 11
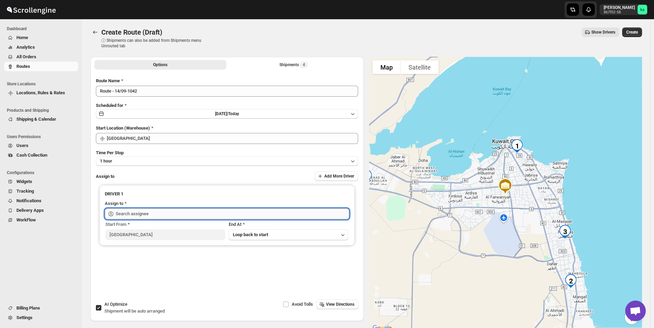
click at [129, 211] on input "text" at bounding box center [233, 213] width 234 height 11
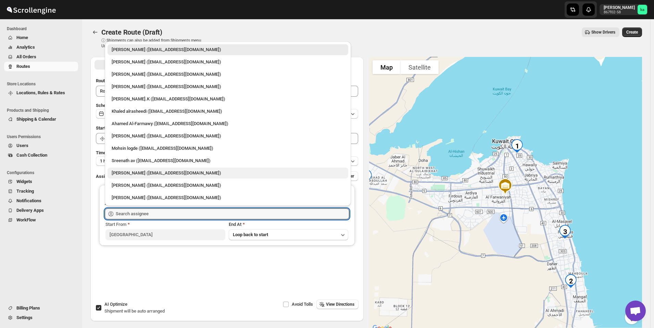
click at [130, 173] on div "[PERSON_NAME] ([EMAIL_ADDRESS][DOMAIN_NAME])" at bounding box center [228, 173] width 233 height 7
type input "[PERSON_NAME] ([EMAIL_ADDRESS][DOMAIN_NAME])"
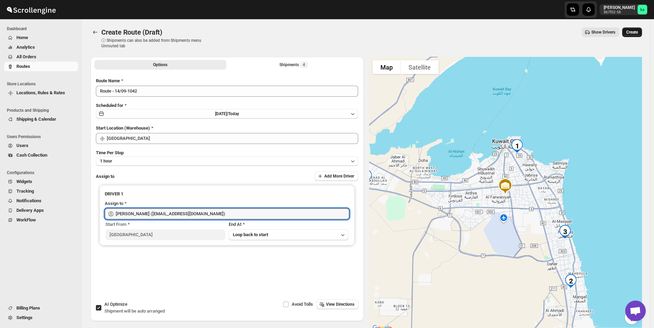
click at [635, 32] on span "Create" at bounding box center [632, 31] width 12 height 5
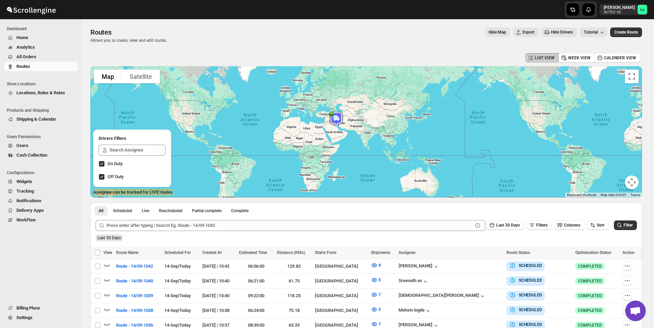
click at [5, 54] on button "All Orders" at bounding box center [41, 57] width 74 height 10
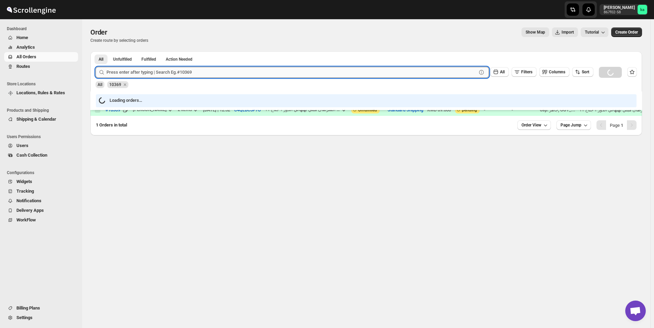
click at [170, 73] on input "text" at bounding box center [292, 72] width 370 height 11
paste input "10570"
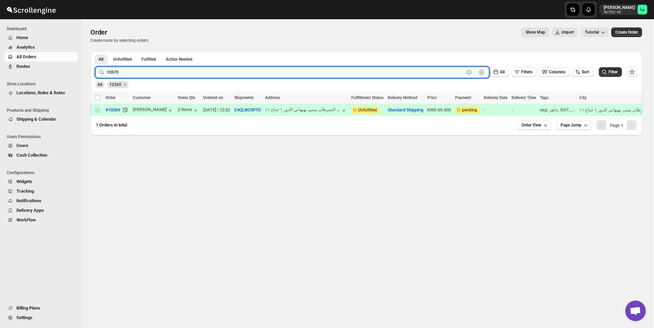
type input "10570"
click at [96, 51] on button "Submit" at bounding box center [106, 54] width 20 height 7
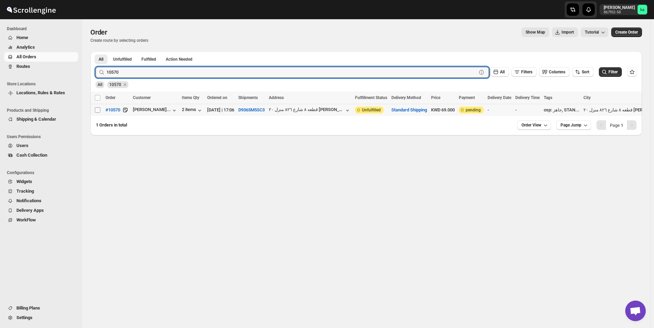
click at [97, 109] on input "Select order" at bounding box center [97, 109] width 5 height 5
checkbox input "true"
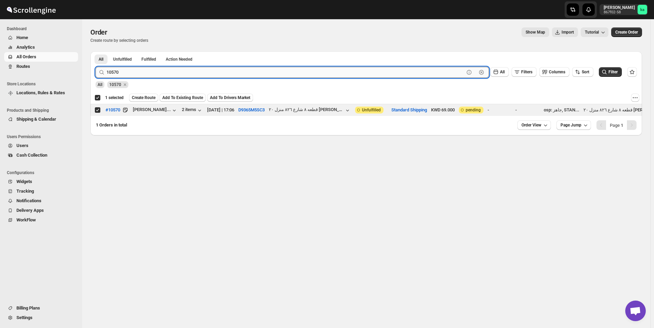
click at [158, 73] on input "10570" at bounding box center [286, 72] width 358 height 11
paste input "381"
type input "10381"
click at [96, 51] on button "Submit" at bounding box center [106, 54] width 20 height 7
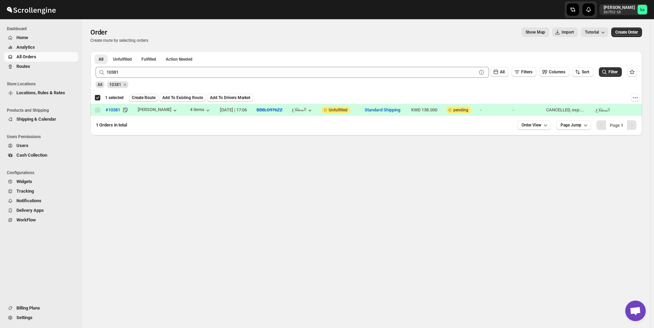
click at [136, 100] on button "Create Route" at bounding box center [143, 98] width 29 height 8
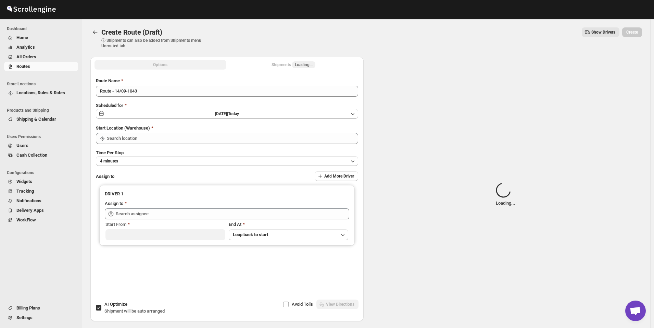
type input "[GEOGRAPHIC_DATA]"
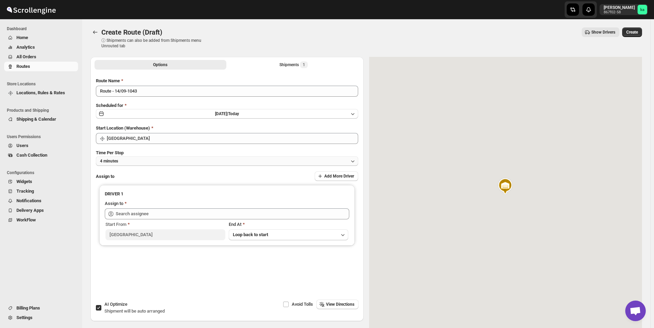
click at [135, 158] on button "4 minutes" at bounding box center [227, 161] width 262 height 10
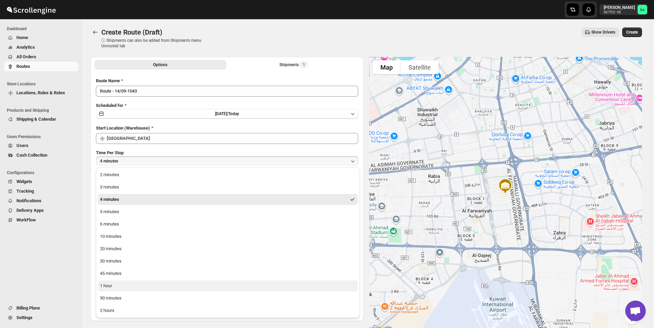
click at [116, 285] on button "1 hour" at bounding box center [228, 285] width 260 height 11
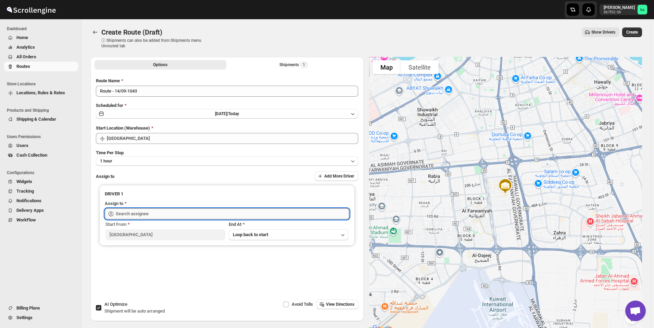
click at [127, 213] on input "text" at bounding box center [233, 213] width 234 height 11
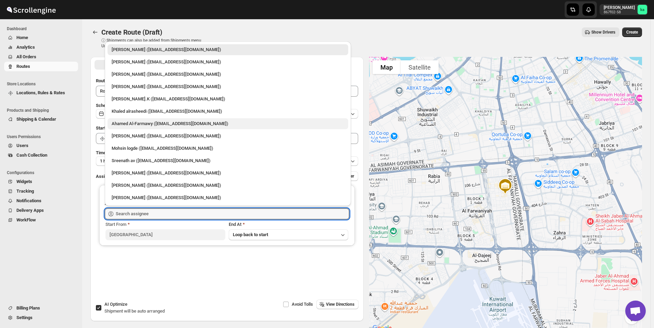
click at [132, 125] on div "Ahamed Al-Farmawy ([EMAIL_ADDRESS][DOMAIN_NAME])" at bounding box center [228, 123] width 233 height 7
type input "Ahamed Al-Farmawy ([EMAIL_ADDRESS][DOMAIN_NAME])"
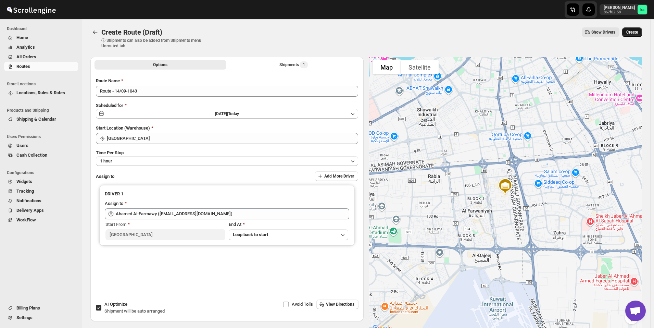
click at [638, 31] on span "Create" at bounding box center [632, 31] width 12 height 5
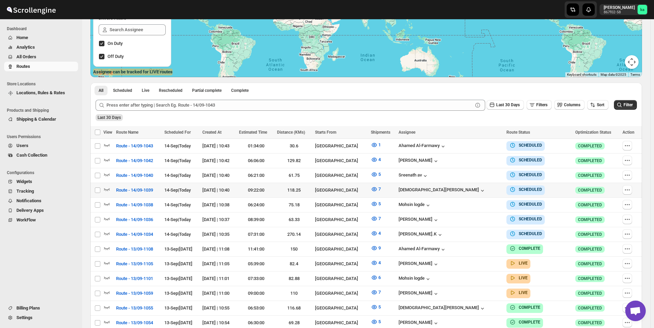
scroll to position [137, 0]
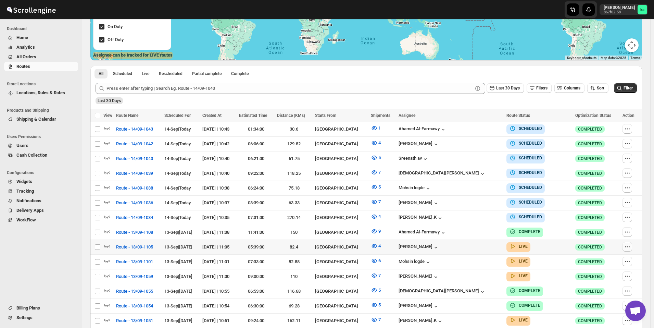
click at [627, 245] on icon "button" at bounding box center [627, 246] width 7 height 7
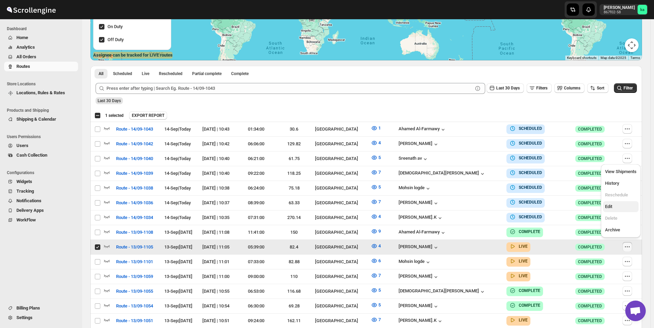
click at [614, 207] on span "Edit" at bounding box center [621, 206] width 32 height 7
checkbox input "false"
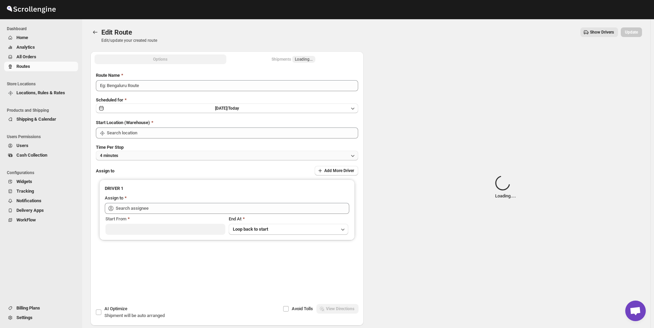
type input "Route - 13/09-1105"
type input "[GEOGRAPHIC_DATA]"
type input "[PERSON_NAME] ([EMAIL_ADDRESS][DOMAIN_NAME])"
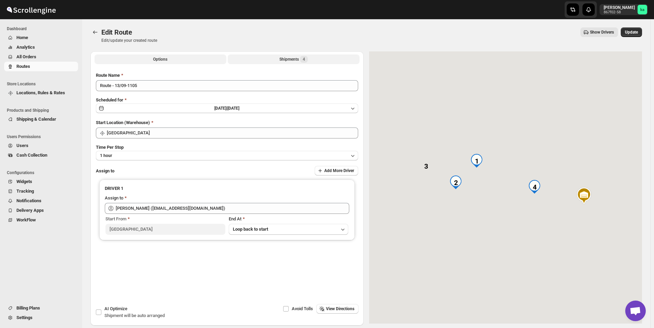
click at [287, 61] on div "Shipments 4" at bounding box center [293, 59] width 28 height 7
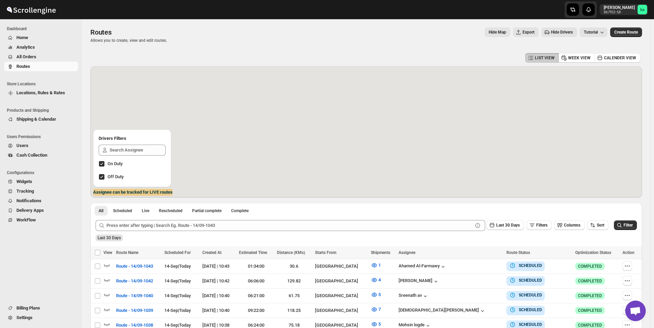
scroll to position [137, 0]
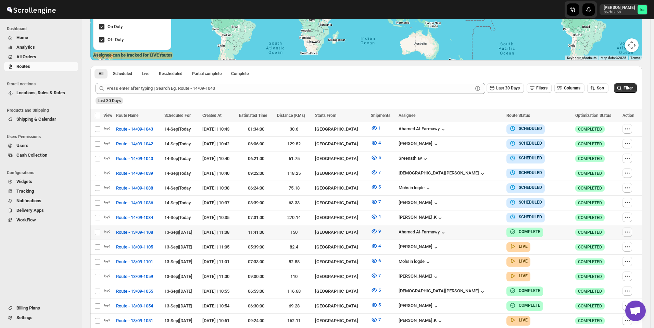
click at [626, 231] on icon "button" at bounding box center [625, 231] width 1 height 1
checkbox input "true"
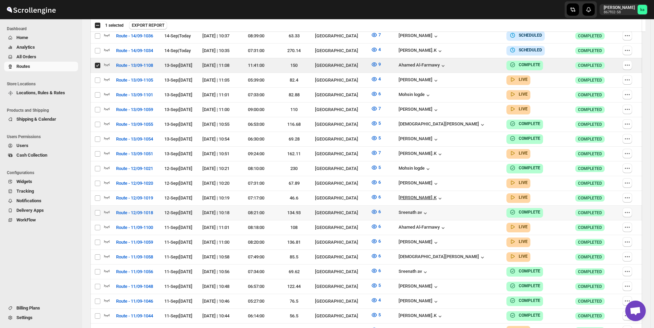
scroll to position [308, 0]
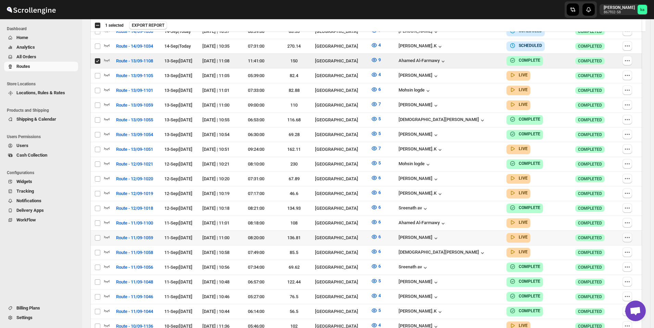
click at [629, 234] on icon "button" at bounding box center [627, 237] width 7 height 7
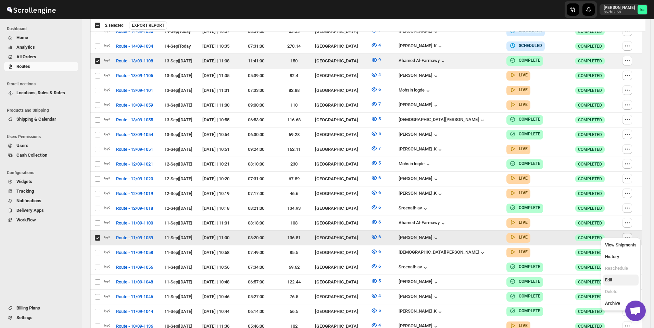
click at [616, 282] on span "Edit" at bounding box center [621, 279] width 32 height 7
checkbox input "false"
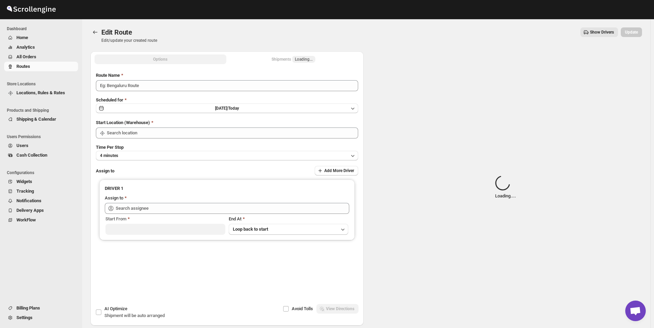
type input "Route - 11/09-1059"
type input "[GEOGRAPHIC_DATA]"
type input "[PERSON_NAME] ([EMAIL_ADDRESS][DOMAIN_NAME])"
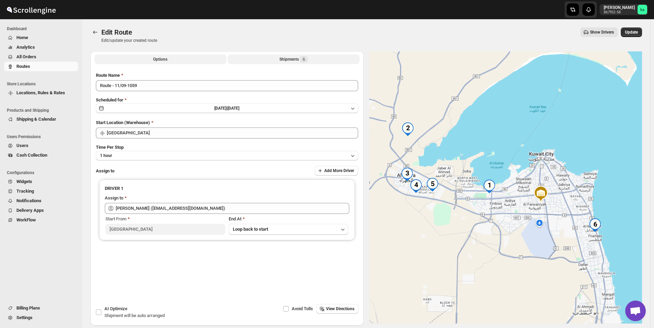
click at [299, 59] on div "Shipments 6" at bounding box center [293, 59] width 28 height 7
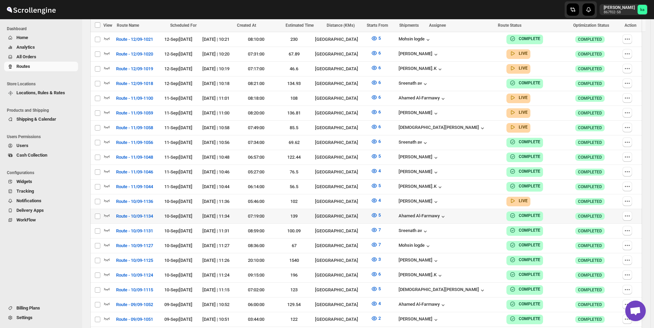
scroll to position [445, 0]
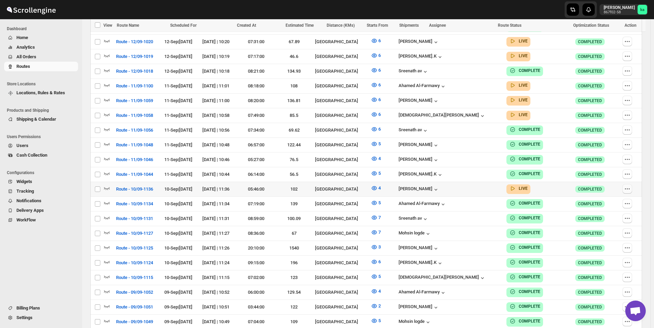
click at [629, 185] on icon "button" at bounding box center [627, 188] width 7 height 7
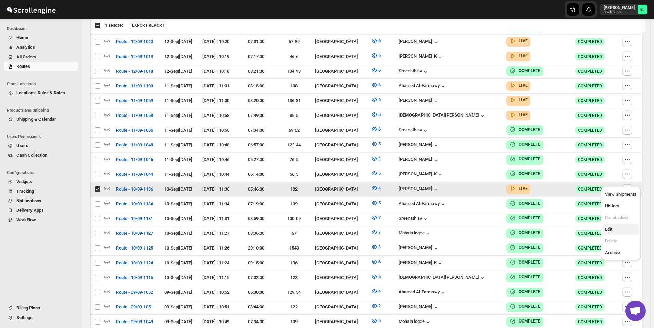
click at [613, 224] on button "Edit" at bounding box center [621, 229] width 36 height 11
checkbox input "false"
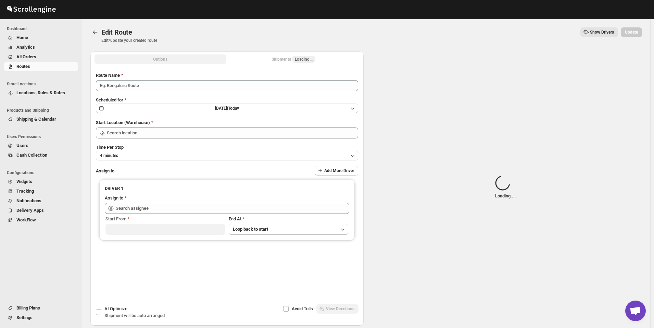
type input "Route - 10/09-1136"
type input "[GEOGRAPHIC_DATA]"
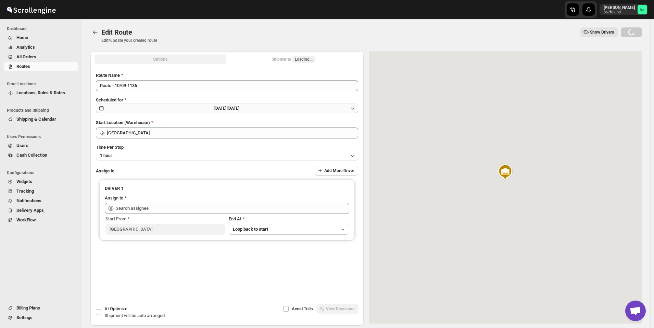
type input "[PERSON_NAME] ([EMAIL_ADDRESS][DOMAIN_NAME])"
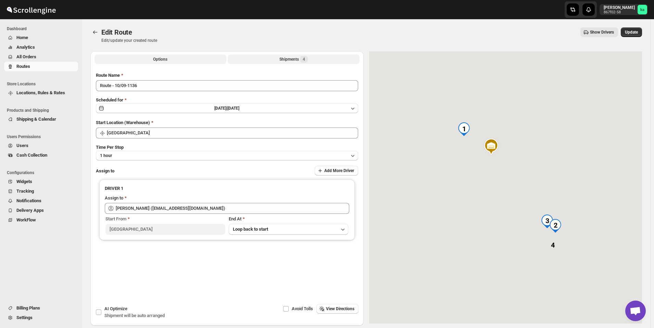
click at [293, 60] on div "Shipments 4" at bounding box center [293, 59] width 28 height 7
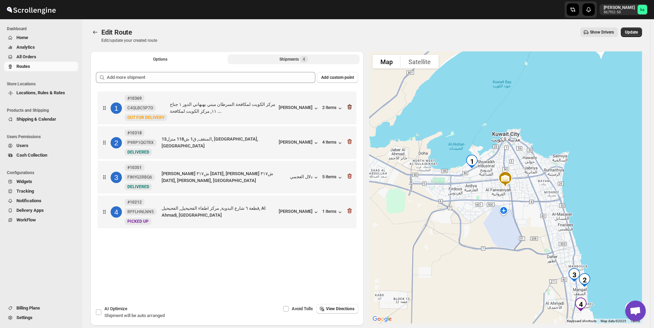
click at [352, 109] on icon "button" at bounding box center [349, 106] width 4 height 5
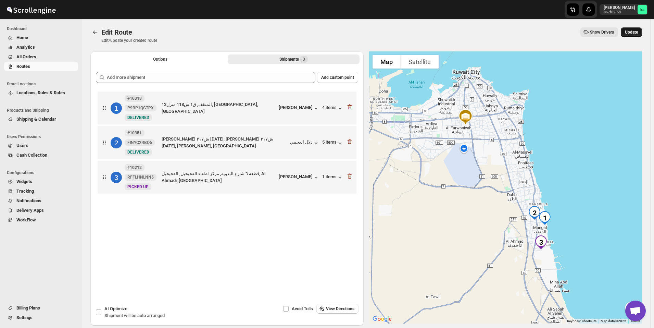
click at [638, 31] on span "Update" at bounding box center [631, 31] width 13 height 5
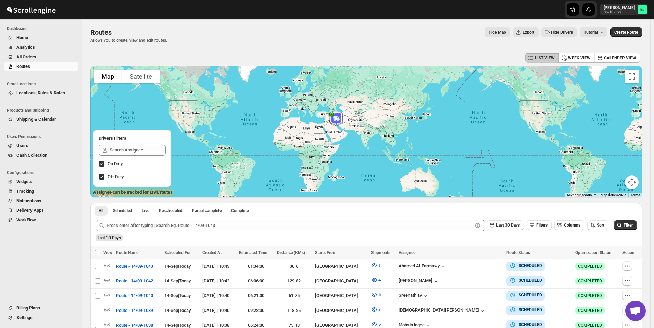
click at [41, 58] on span "All Orders" at bounding box center [46, 56] width 60 height 7
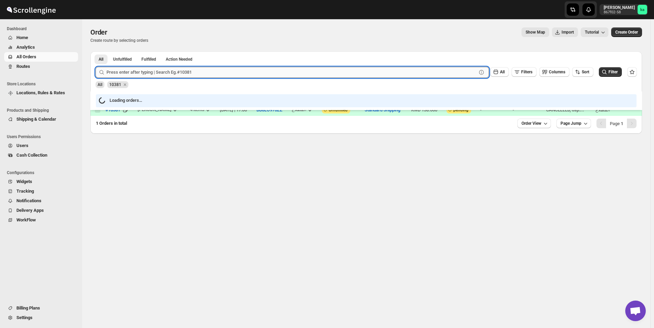
click at [209, 71] on input "text" at bounding box center [292, 72] width 370 height 11
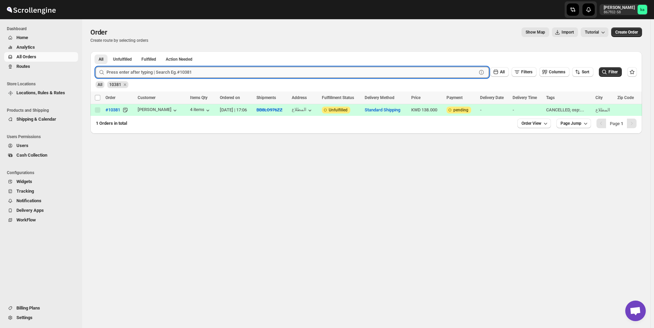
paste input "96566670090"
click at [203, 71] on input "96566670090" at bounding box center [286, 72] width 358 height 11
type input "10369"
click at [96, 51] on button "Submit" at bounding box center [106, 54] width 20 height 7
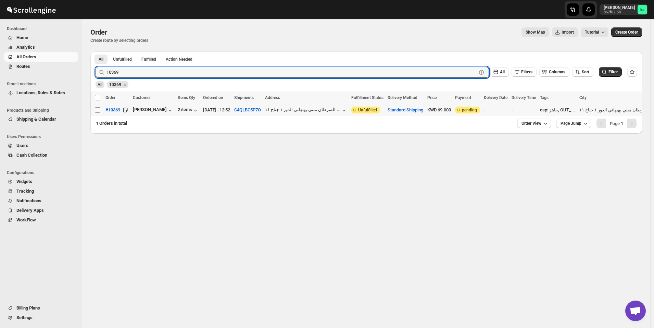
click at [97, 110] on input "Select order" at bounding box center [97, 109] width 5 height 5
checkbox input "true"
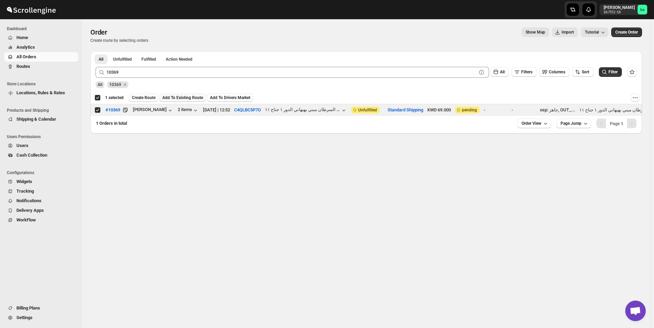
click at [182, 98] on span "Add To Existing Route" at bounding box center [182, 97] width 41 height 5
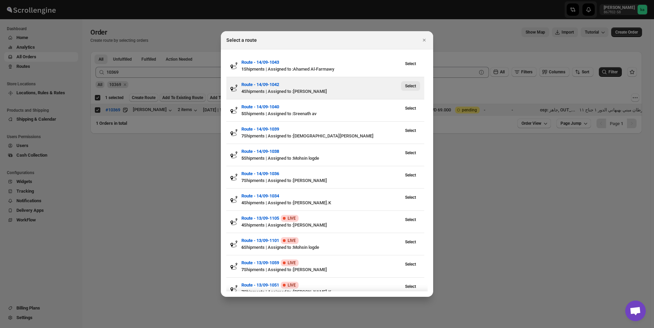
click at [415, 87] on span "Select" at bounding box center [410, 85] width 11 height 5
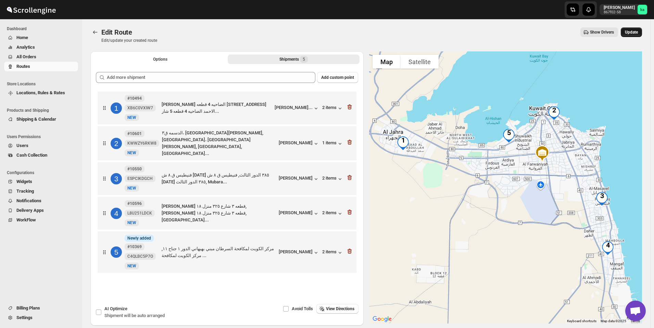
click at [638, 34] on span "Update" at bounding box center [631, 31] width 13 height 5
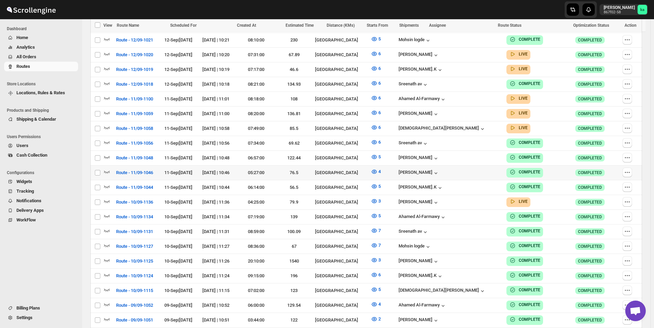
scroll to position [445, 0]
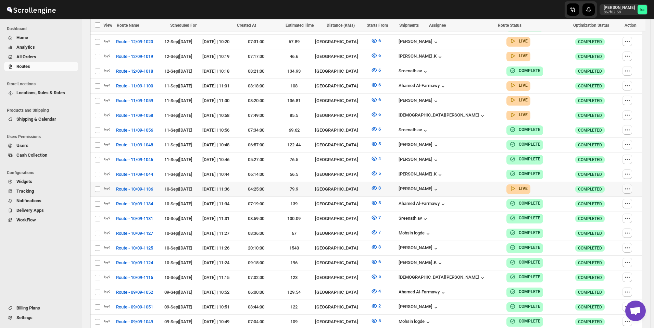
click at [632, 184] on button "button" at bounding box center [628, 189] width 10 height 10
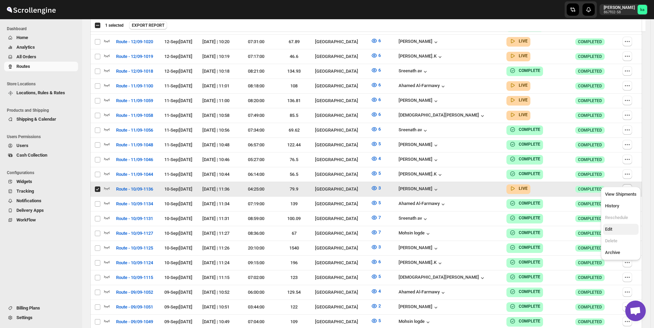
click at [620, 224] on button "Edit" at bounding box center [621, 229] width 36 height 11
checkbox input "false"
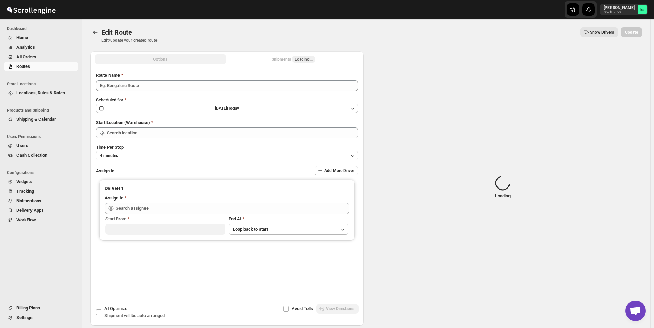
type input "Route - 10/09-1136"
click at [285, 60] on div "Shipments Loading..." at bounding box center [294, 59] width 44 height 7
type input "[GEOGRAPHIC_DATA]"
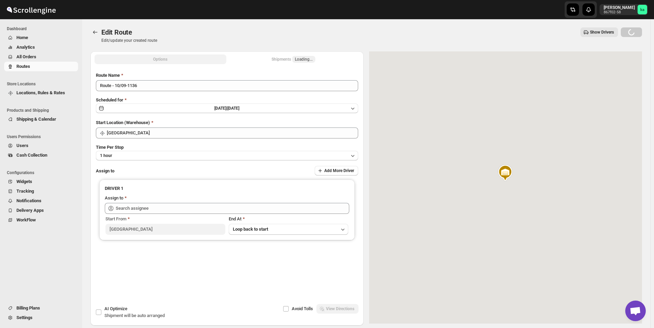
type input "[PERSON_NAME] ([EMAIL_ADDRESS][DOMAIN_NAME])"
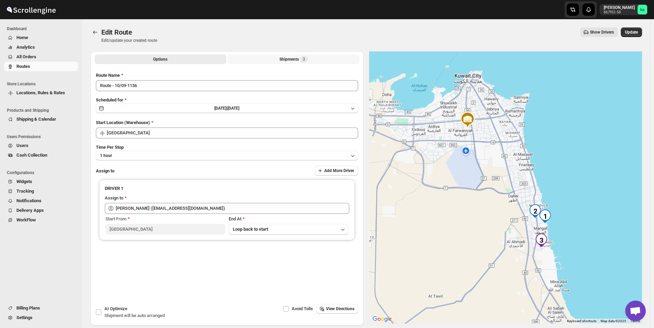
click at [291, 60] on div "Shipments 3" at bounding box center [293, 59] width 28 height 7
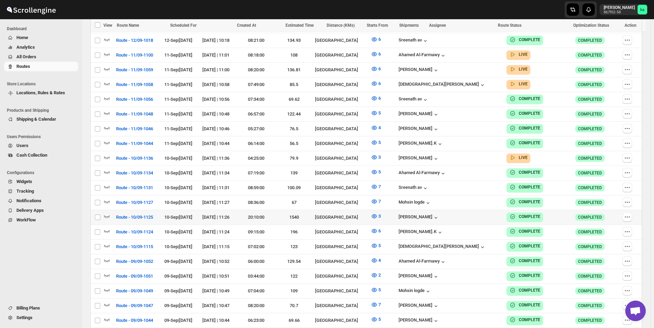
scroll to position [480, 0]
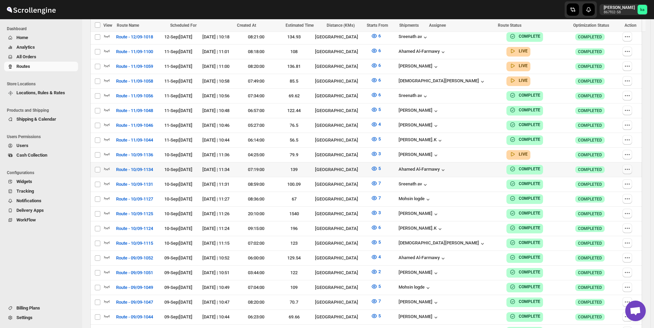
click at [629, 166] on icon "button" at bounding box center [627, 169] width 7 height 7
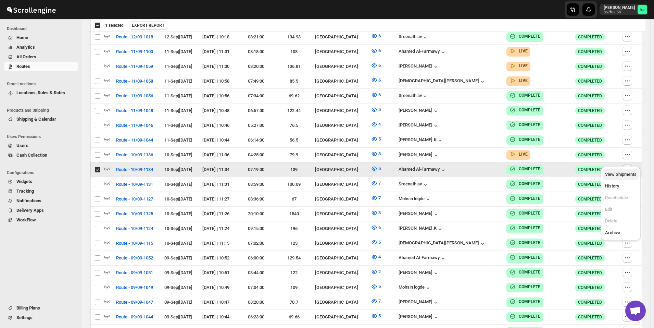
click at [618, 177] on span "View Shipments" at bounding box center [621, 174] width 32 height 7
checkbox input "false"
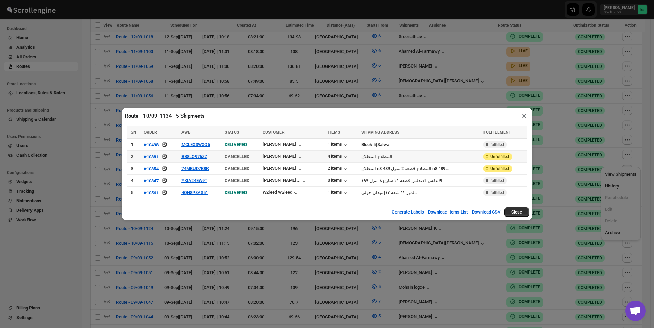
click at [247, 156] on span "CANCELLED" at bounding box center [237, 156] width 25 height 5
click at [501, 159] on span "Unfulfilled" at bounding box center [499, 156] width 19 height 5
click at [297, 157] on icon "button" at bounding box center [300, 156] width 7 height 7
click at [337, 158] on div "4 items" at bounding box center [338, 156] width 21 height 7
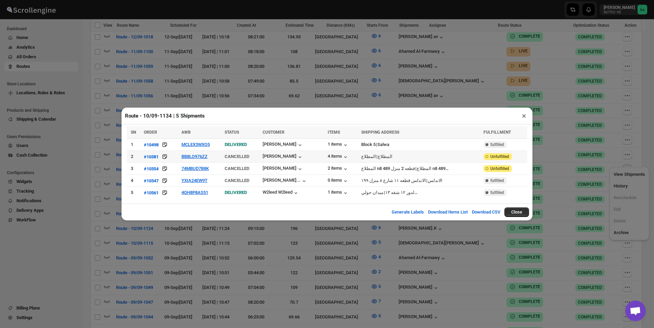
click at [493, 158] on span "Unfulfilled" at bounding box center [499, 156] width 19 height 5
click at [525, 116] on button "×" at bounding box center [524, 116] width 10 height 10
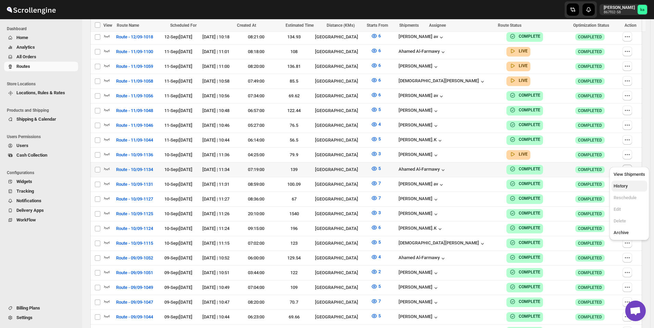
click at [622, 189] on span "History" at bounding box center [630, 186] width 32 height 7
checkbox input "true"
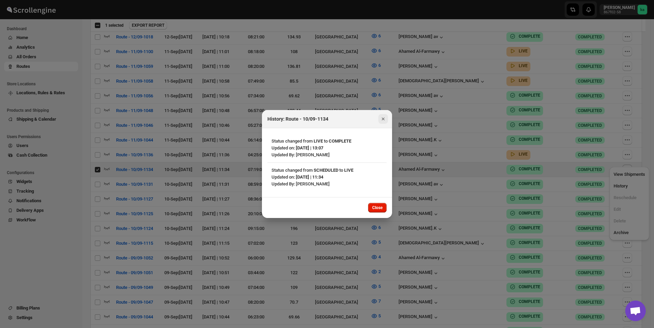
click at [383, 119] on icon "Close" at bounding box center [383, 118] width 3 height 3
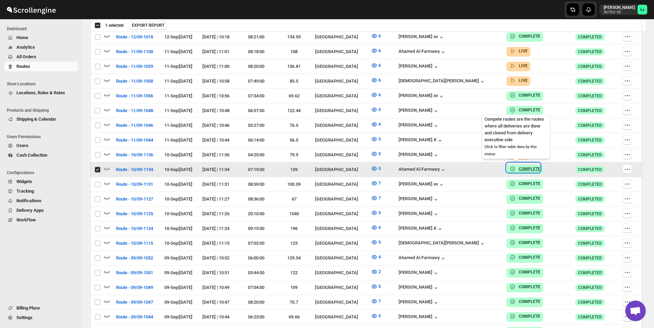
click at [519, 166] on b "COMPLETE" at bounding box center [530, 168] width 22 height 5
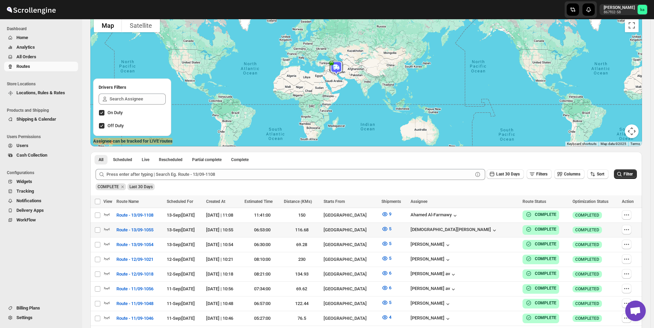
scroll to position [0, 0]
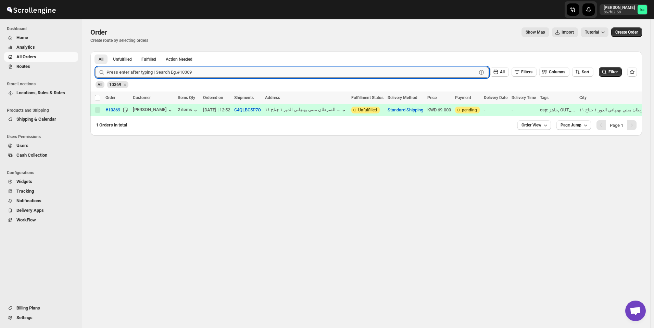
click at [174, 67] on input "text" at bounding box center [292, 72] width 370 height 11
click at [96, 51] on button "Submit" at bounding box center [106, 54] width 20 height 7
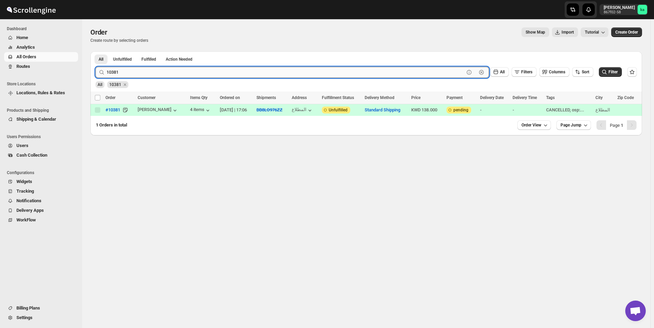
click at [135, 72] on input "10381" at bounding box center [286, 72] width 358 height 11
paste input "756"
type input "10756"
click at [96, 51] on button "Submit" at bounding box center [106, 54] width 20 height 7
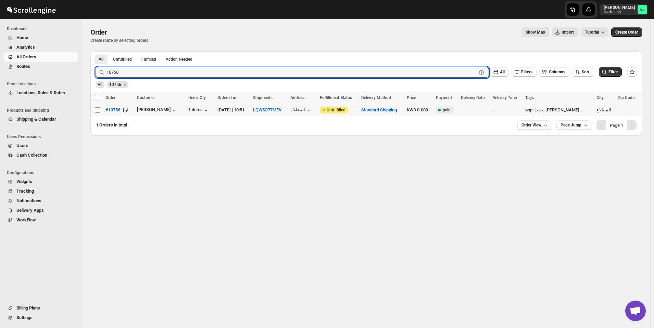
click at [97, 111] on input "Select order" at bounding box center [97, 109] width 5 height 5
checkbox input "true"
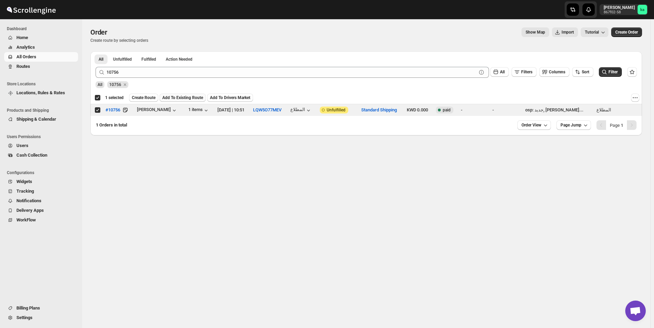
click at [191, 97] on span "Add To Existing Route" at bounding box center [182, 97] width 41 height 5
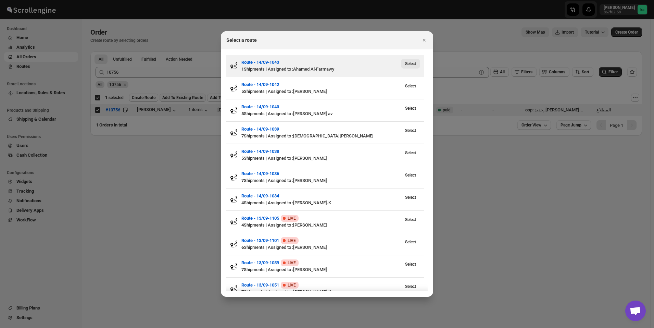
click at [416, 64] on span "Select" at bounding box center [410, 63] width 11 height 5
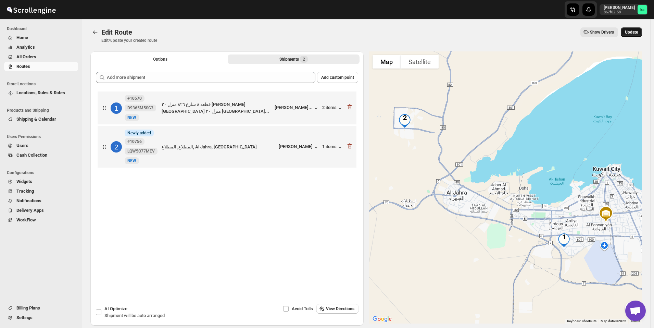
click at [638, 33] on span "Update" at bounding box center [631, 31] width 13 height 5
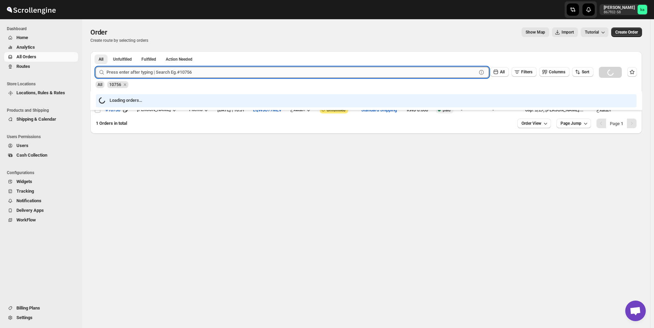
click at [161, 72] on input "text" at bounding box center [292, 72] width 370 height 11
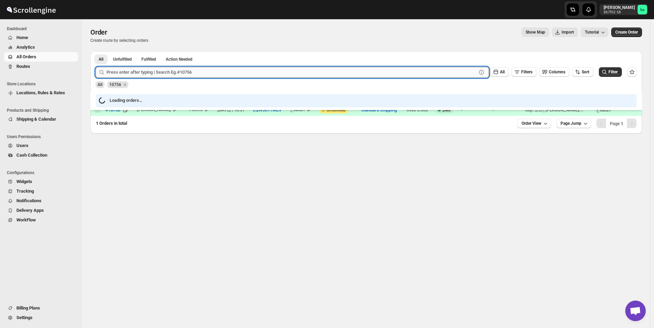
paste input "10756"
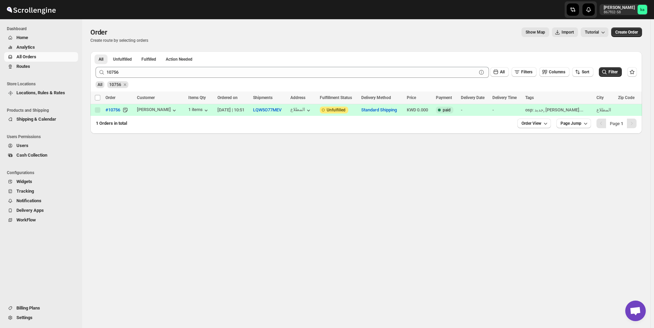
click at [135, 159] on div "Order. This page is ready Order Create route by selecting orders Show Map Impor…" at bounding box center [366, 173] width 568 height 309
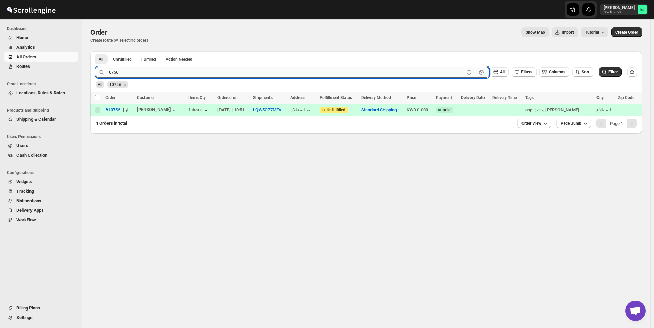
click at [141, 72] on input "10756" at bounding box center [286, 72] width 358 height 11
paste input "96597473447"
type input "96597473447"
click at [141, 72] on input "96597473447" at bounding box center [286, 72] width 358 height 11
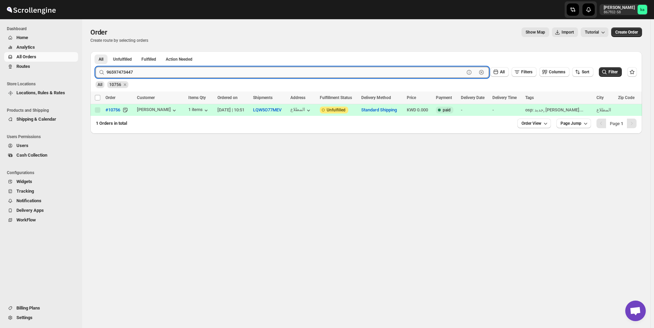
click at [141, 72] on input "96597473447" at bounding box center [286, 72] width 358 height 11
click at [43, 69] on span "Routes" at bounding box center [46, 66] width 60 height 7
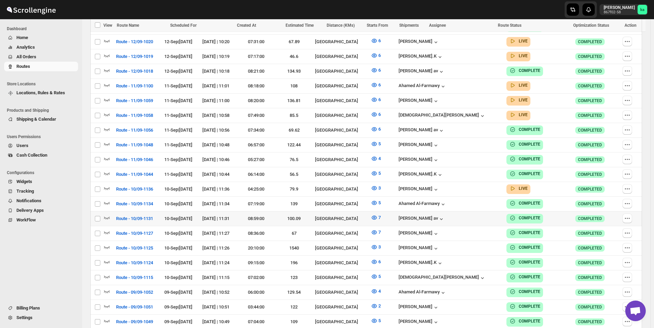
scroll to position [411, 0]
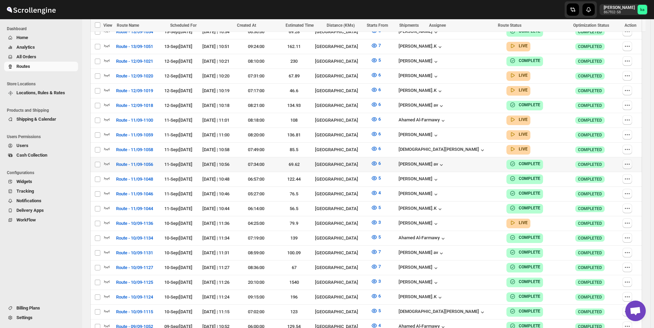
click at [629, 161] on icon "button" at bounding box center [627, 164] width 7 height 7
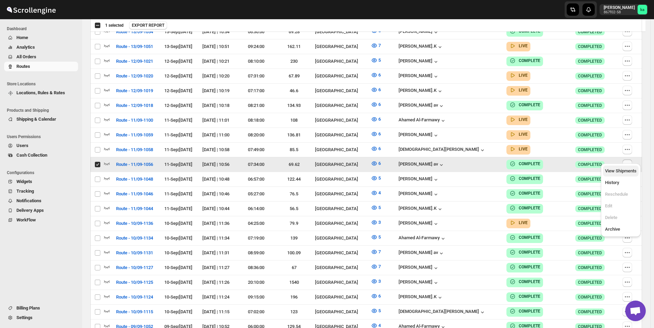
click at [615, 173] on span "View Shipments" at bounding box center [621, 170] width 32 height 5
checkbox input "false"
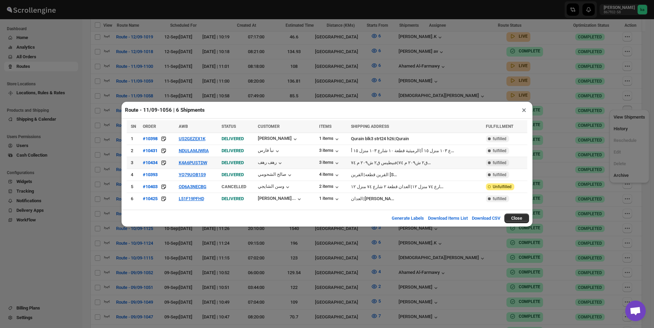
scroll to position [480, 0]
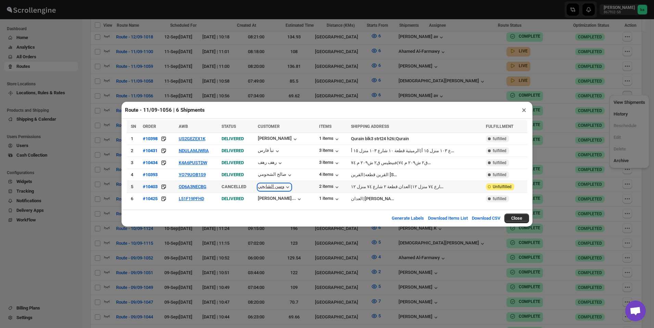
click at [290, 188] on icon "button" at bounding box center [287, 187] width 7 height 7
click at [524, 112] on button "×" at bounding box center [524, 110] width 10 height 10
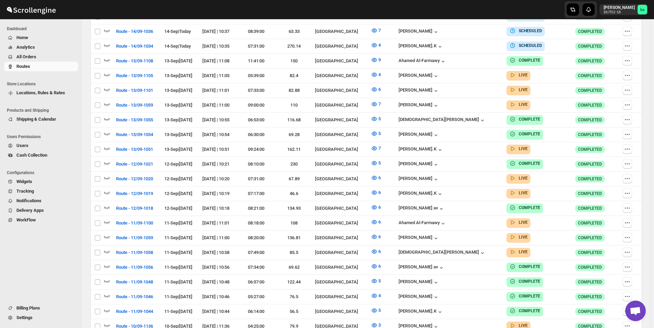
scroll to position [69, 0]
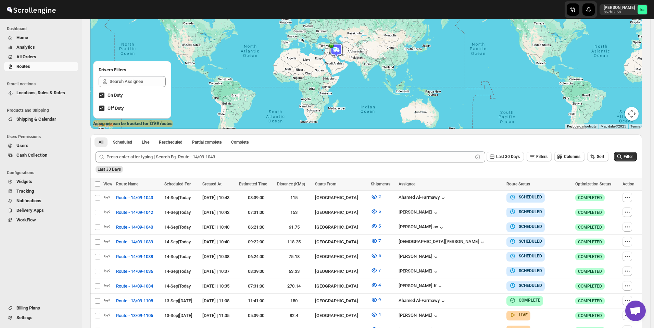
click at [62, 60] on button "All Orders" at bounding box center [41, 57] width 74 height 10
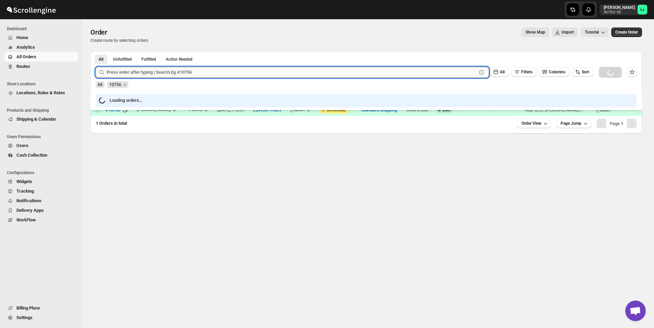
click at [190, 67] on input "text" at bounding box center [292, 72] width 370 height 11
paste input "10757 Complete"
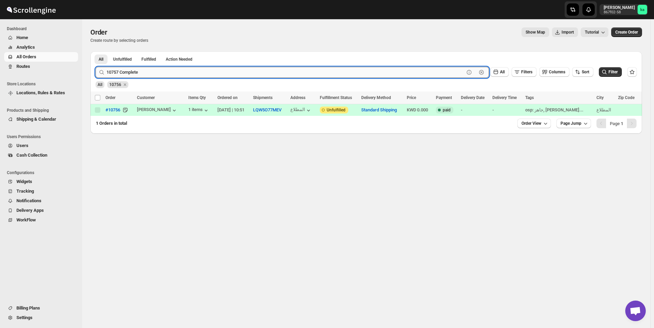
drag, startPoint x: 145, startPoint y: 74, endPoint x: 118, endPoint y: 72, distance: 27.1
click at [118, 72] on input "10757 Complete" at bounding box center [286, 72] width 358 height 11
type input "10757"
click at [96, 51] on button "Submit" at bounding box center [106, 54] width 20 height 7
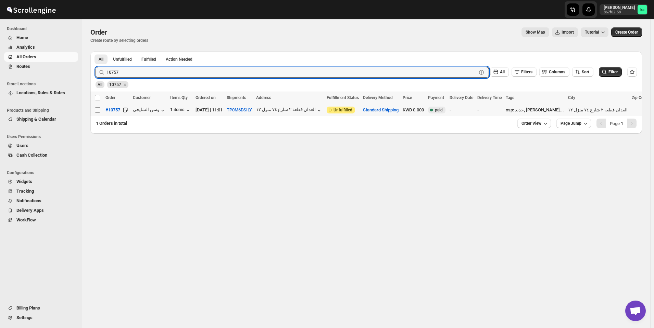
click at [99, 109] on input "Select order" at bounding box center [97, 109] width 5 height 5
checkbox input "true"
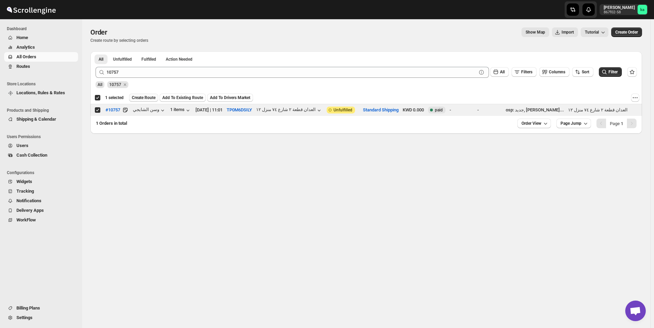
click at [139, 98] on span "Create Route" at bounding box center [144, 97] width 24 height 5
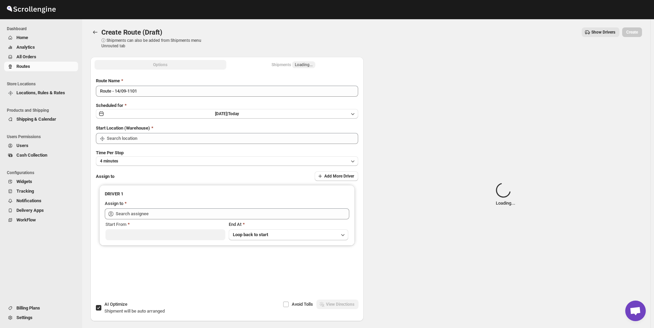
type input "[GEOGRAPHIC_DATA]"
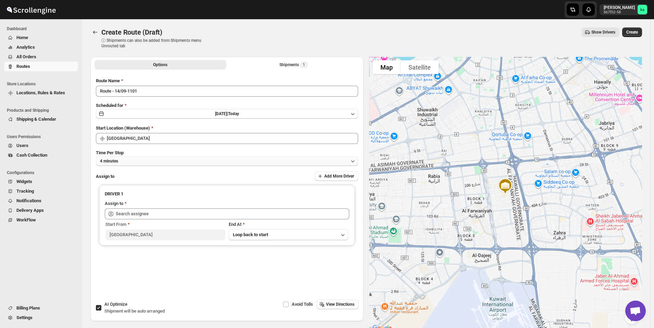
click at [162, 158] on button "4 minutes" at bounding box center [227, 161] width 262 height 10
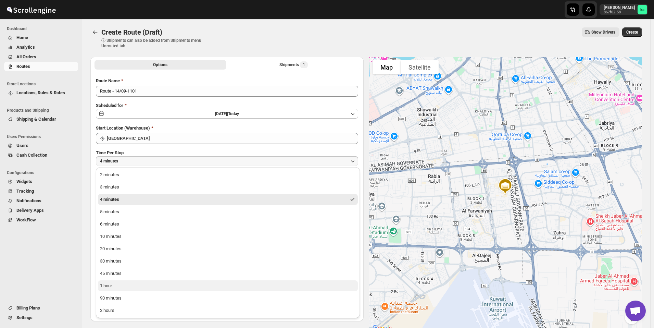
click at [132, 283] on button "1 hour" at bounding box center [228, 285] width 260 height 11
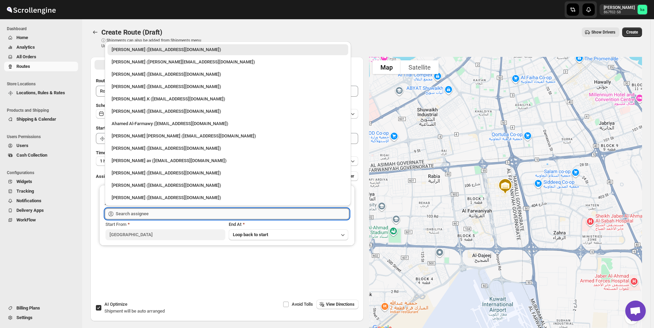
click at [143, 215] on input "text" at bounding box center [233, 213] width 234 height 11
click at [126, 150] on div "Mohsin logde ([EMAIL_ADDRESS][DOMAIN_NAME])" at bounding box center [228, 148] width 233 height 7
type input "Mohsin logde ([EMAIL_ADDRESS][DOMAIN_NAME])"
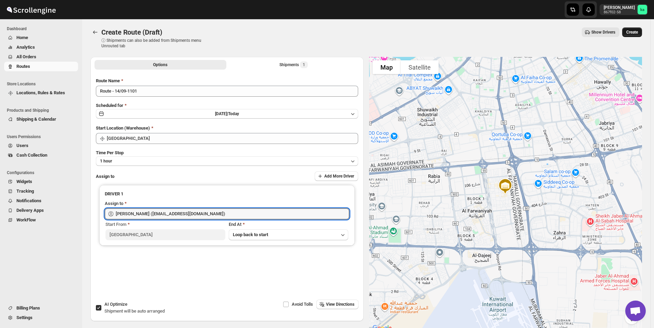
click at [642, 30] on button "Create" at bounding box center [632, 32] width 20 height 10
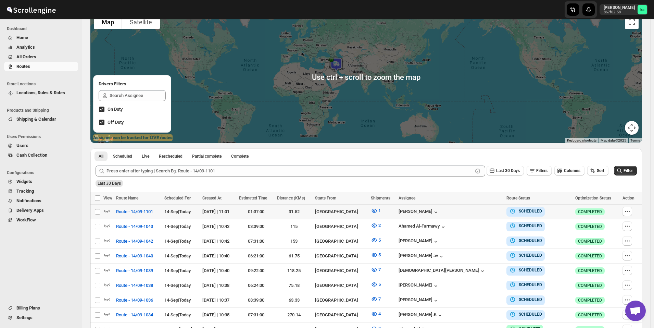
scroll to position [103, 0]
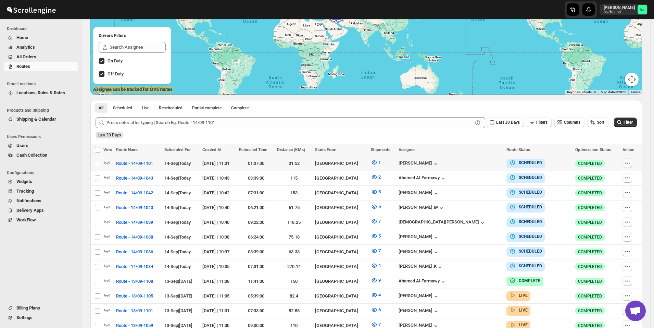
click at [626, 162] on icon "button" at bounding box center [627, 163] width 7 height 7
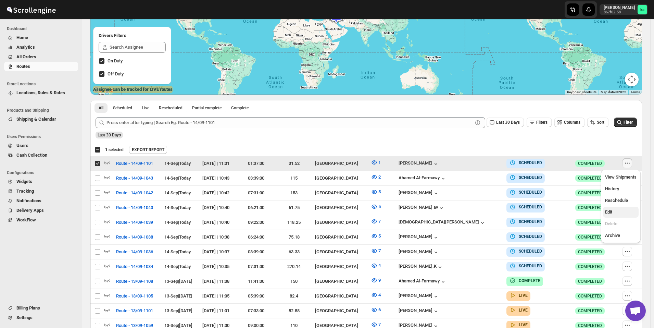
click at [610, 214] on span "Edit" at bounding box center [608, 211] width 7 height 5
checkbox input "false"
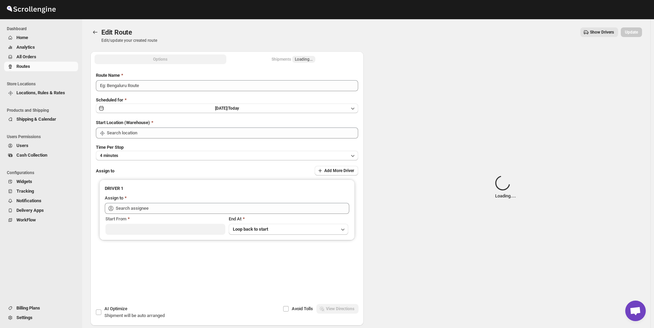
type input "Route - 14/09-1101"
type input "[GEOGRAPHIC_DATA]"
type input "Mohsin logde ([EMAIL_ADDRESS][DOMAIN_NAME])"
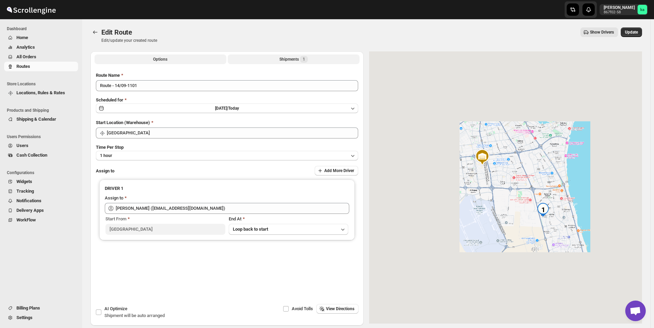
click at [314, 57] on button "Shipments 1" at bounding box center [294, 59] width 132 height 10
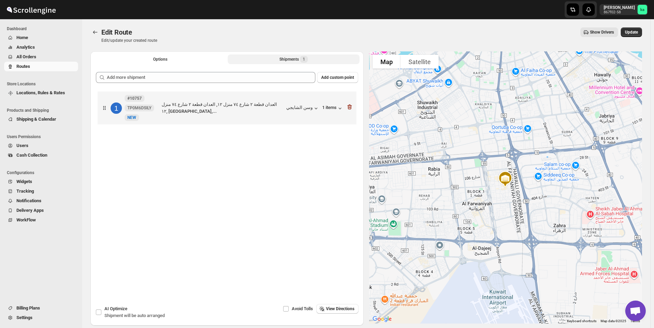
click at [353, 112] on div at bounding box center [349, 107] width 7 height 9
click at [351, 105] on icon "button" at bounding box center [349, 106] width 4 height 5
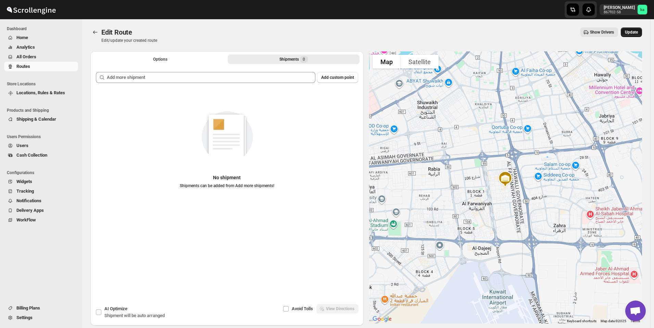
click at [642, 31] on button "Update" at bounding box center [631, 32] width 21 height 10
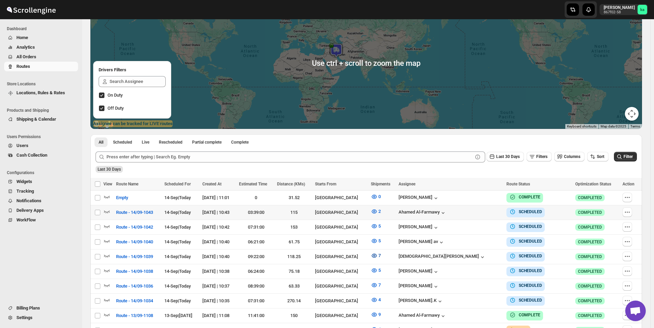
scroll to position [137, 0]
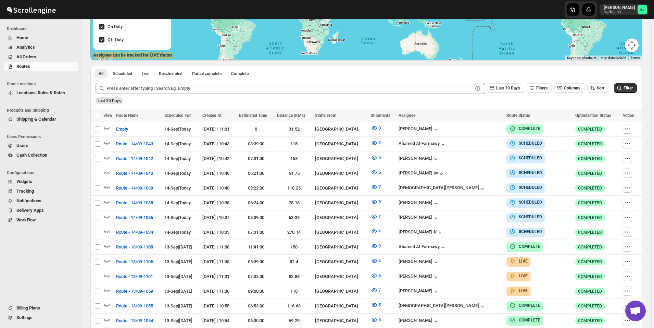
click at [39, 52] on button "All Orders" at bounding box center [41, 57] width 74 height 10
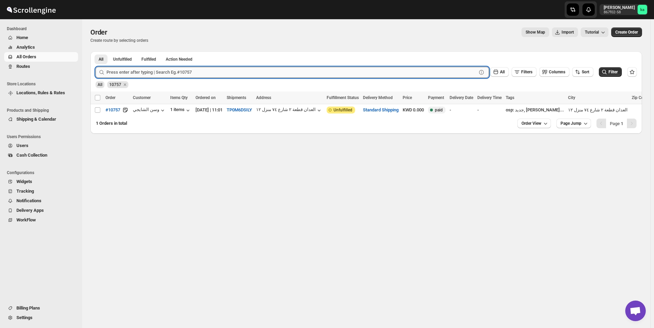
click at [140, 75] on input "text" at bounding box center [292, 72] width 370 height 11
paste input "10757 Complete"
drag, startPoint x: 120, startPoint y: 71, endPoint x: 142, endPoint y: 72, distance: 21.6
click at [142, 72] on input "10757 Complete" at bounding box center [286, 72] width 358 height 11
type input "10757"
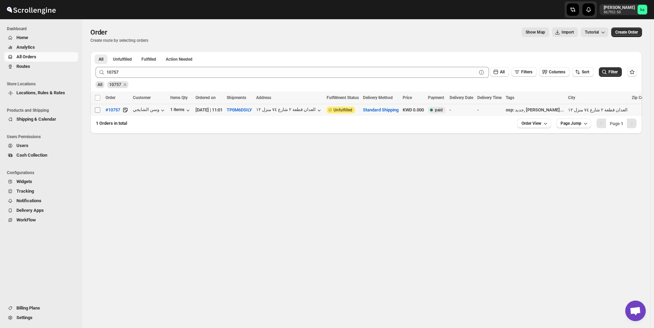
click at [98, 110] on input "Select order" at bounding box center [97, 109] width 5 height 5
checkbox input "true"
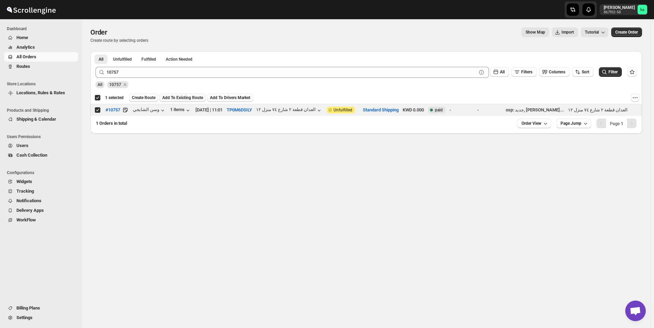
click at [180, 98] on span "Add To Existing Route" at bounding box center [182, 97] width 41 height 5
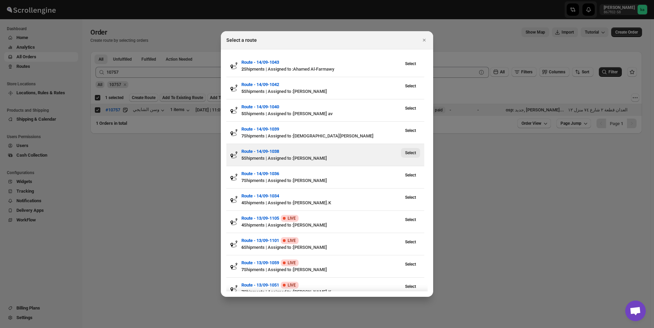
click at [408, 154] on span "Select" at bounding box center [410, 152] width 11 height 5
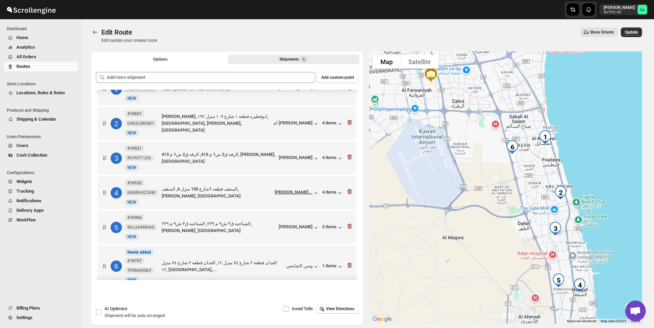
scroll to position [29, 0]
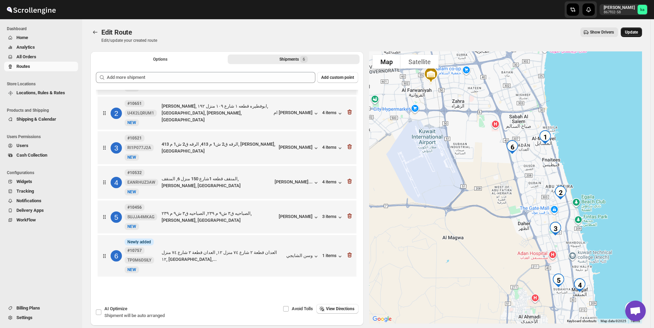
click at [638, 32] on span "Update" at bounding box center [631, 31] width 13 height 5
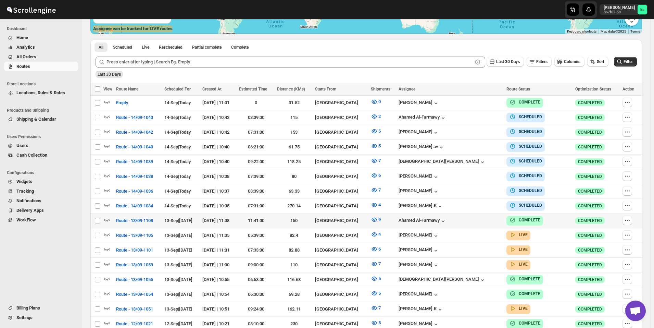
scroll to position [171, 0]
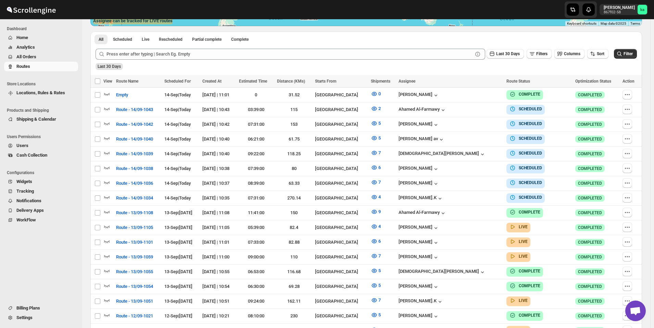
click at [47, 57] on span "All Orders" at bounding box center [46, 56] width 60 height 7
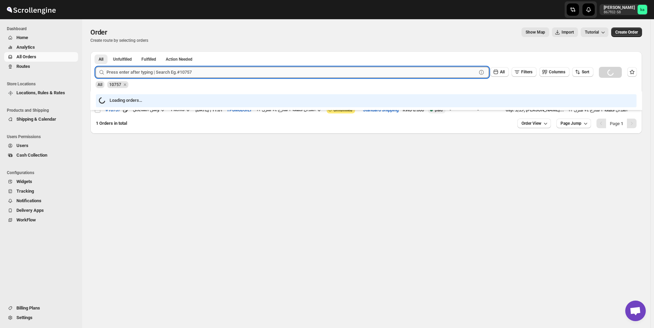
click at [160, 70] on input "text" at bounding box center [292, 72] width 370 height 11
paste input "10758"
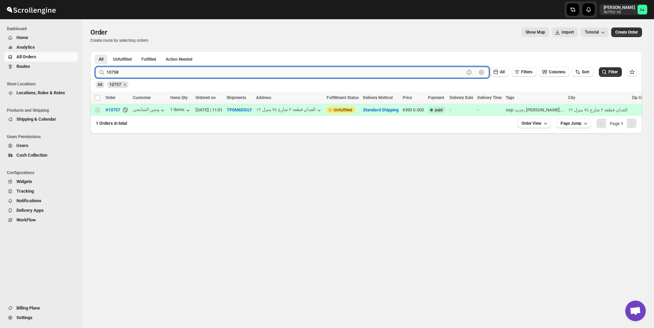
type input "10758"
click at [96, 51] on button "Submit" at bounding box center [106, 54] width 20 height 7
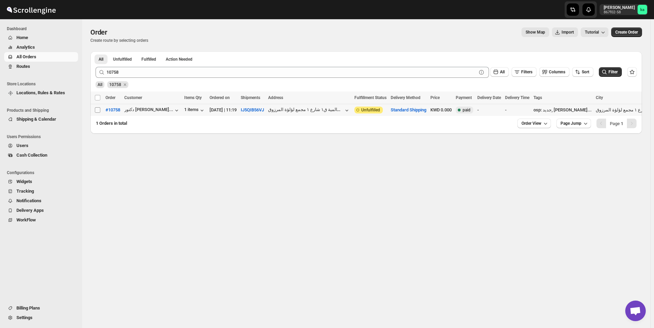
click at [98, 110] on input "Select order" at bounding box center [97, 109] width 5 height 5
checkbox input "true"
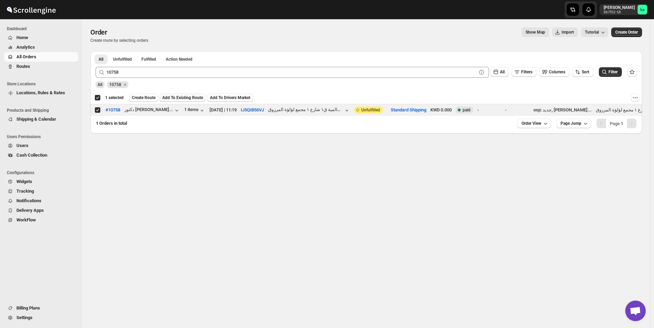
click at [189, 97] on span "Add To Existing Route" at bounding box center [182, 97] width 41 height 5
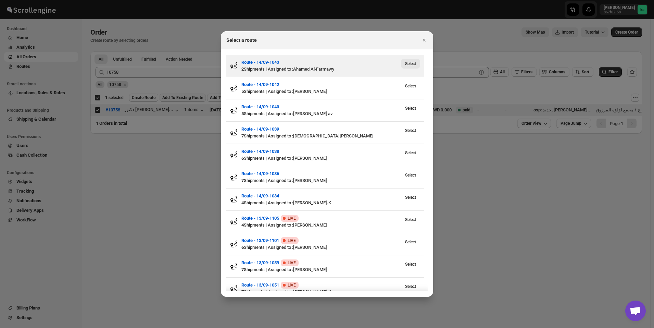
click at [411, 65] on span "Select" at bounding box center [410, 63] width 11 height 5
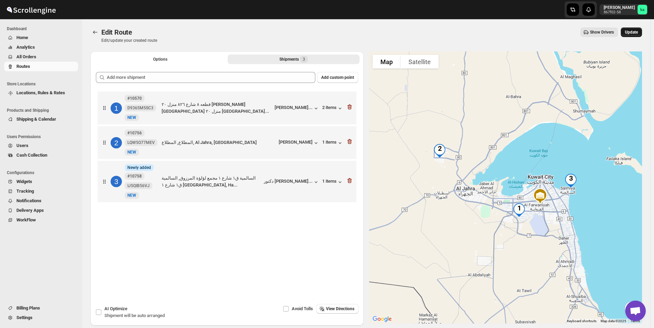
click at [634, 33] on span "Update" at bounding box center [631, 31] width 13 height 5
